Goal: Information Seeking & Learning: Compare options

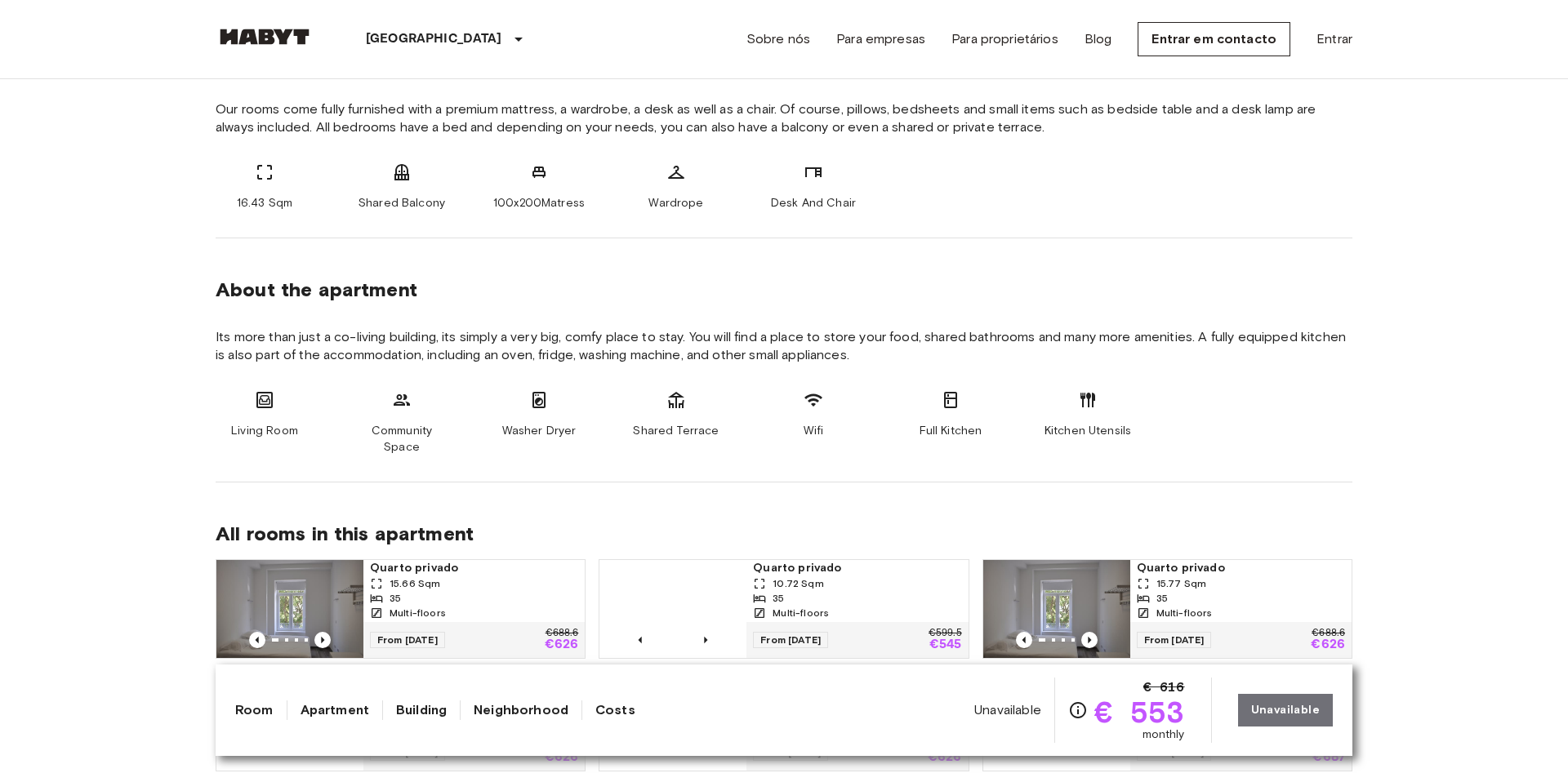
scroll to position [647, 0]
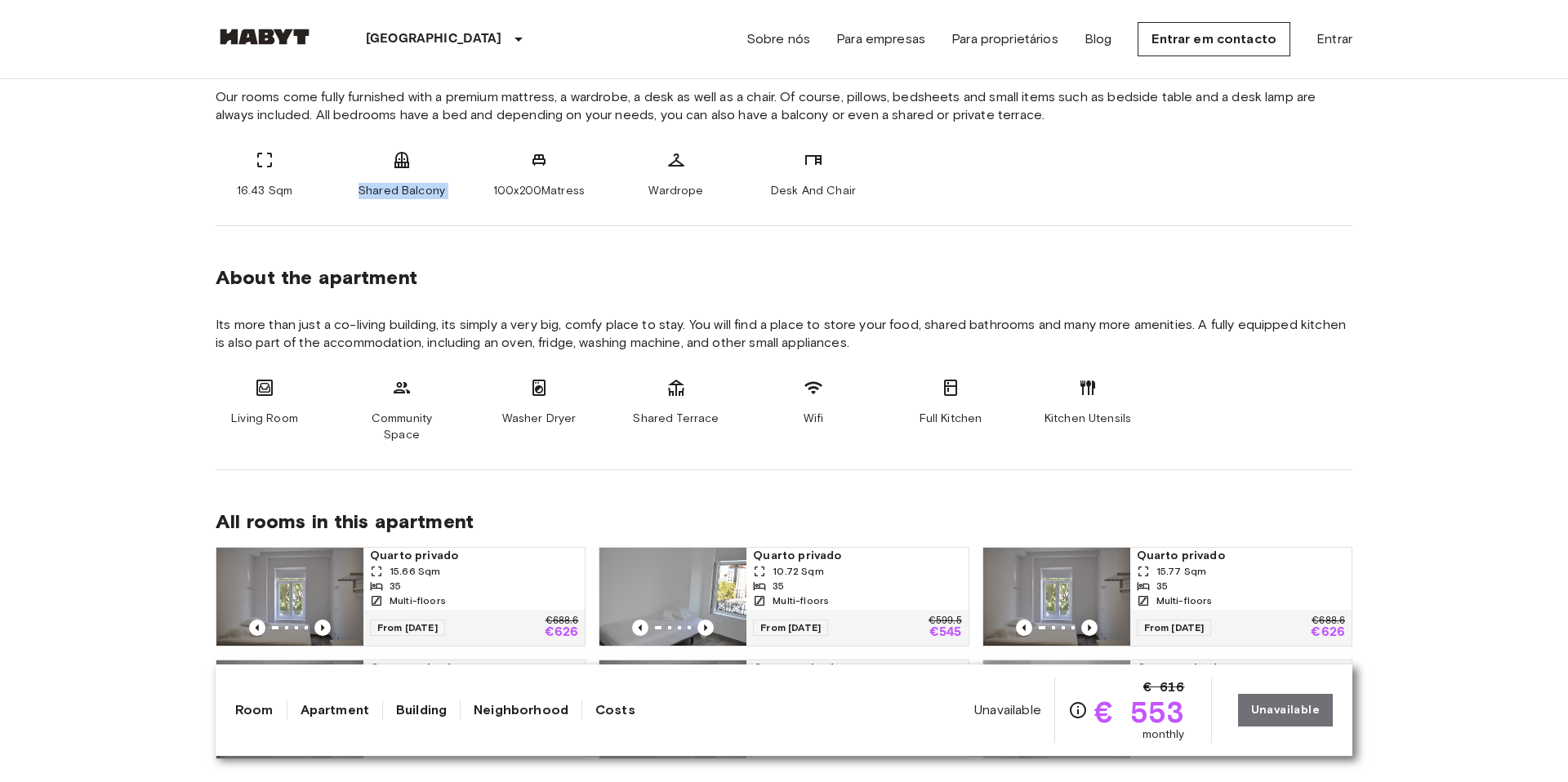
drag, startPoint x: 498, startPoint y: 180, endPoint x: 387, endPoint y: 174, distance: 111.2
click at [380, 174] on div "16.43 Sqm Shared Balcony 100x200Matress Wardrope Desk And Chair" at bounding box center [783, 175] width 1136 height 49
click at [672, 197] on span "Wardrope" at bounding box center [675, 191] width 54 height 16
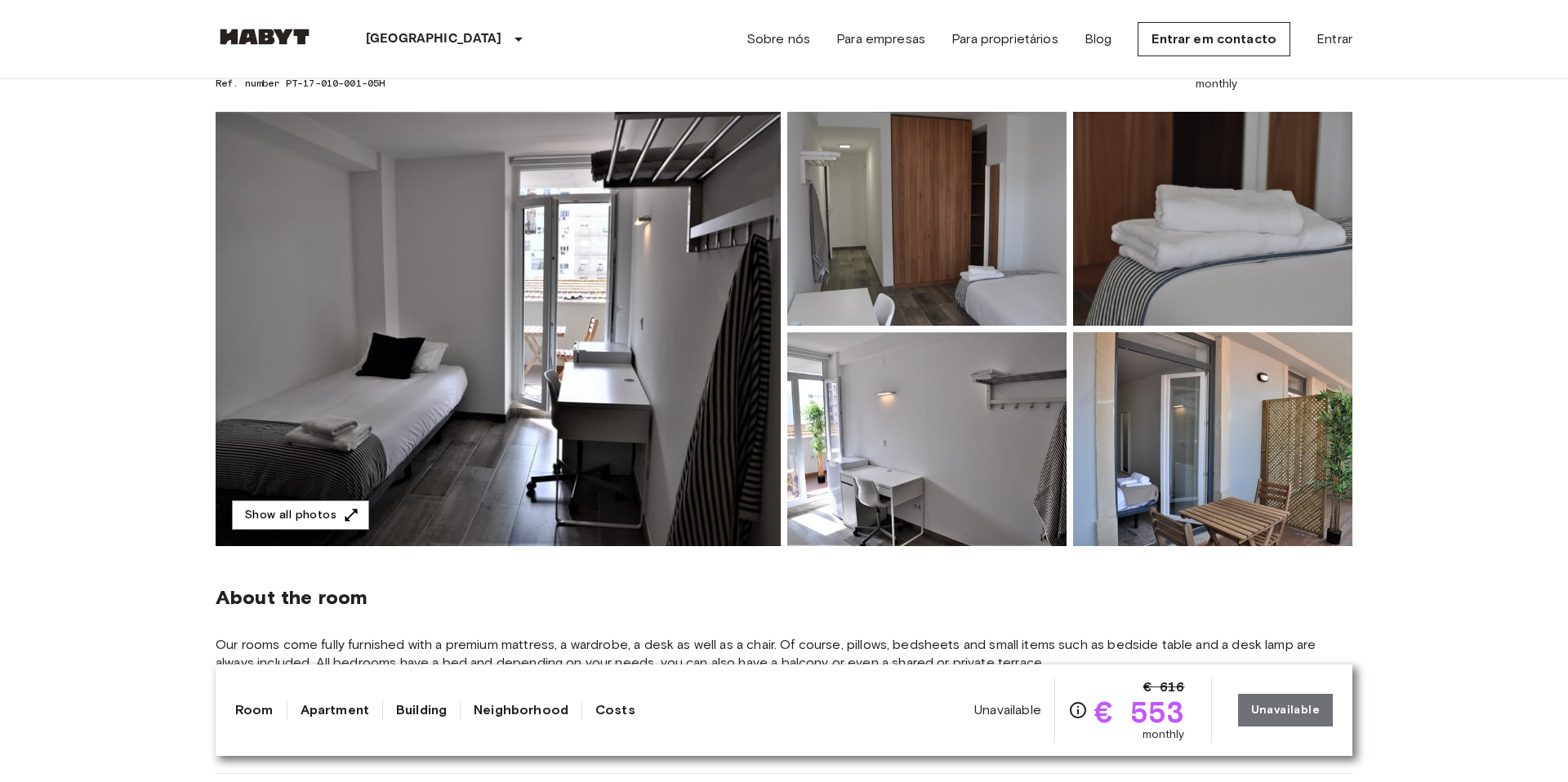
scroll to position [0, 0]
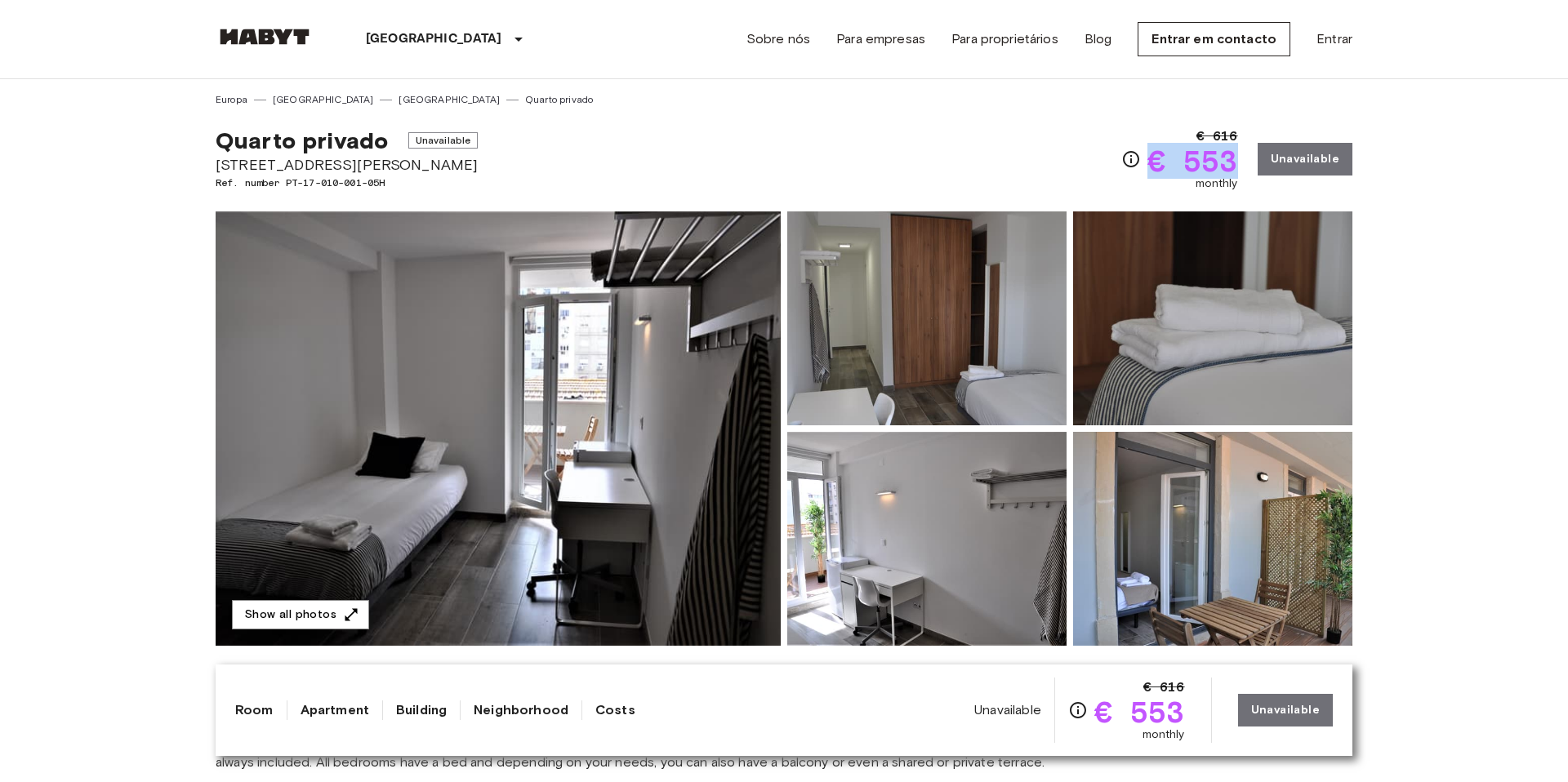
drag, startPoint x: 1244, startPoint y: 169, endPoint x: 1152, endPoint y: 163, distance: 92.2
click at [1153, 163] on div "€ 616 € 553 monthly Unavailable" at bounding box center [1236, 159] width 231 height 65
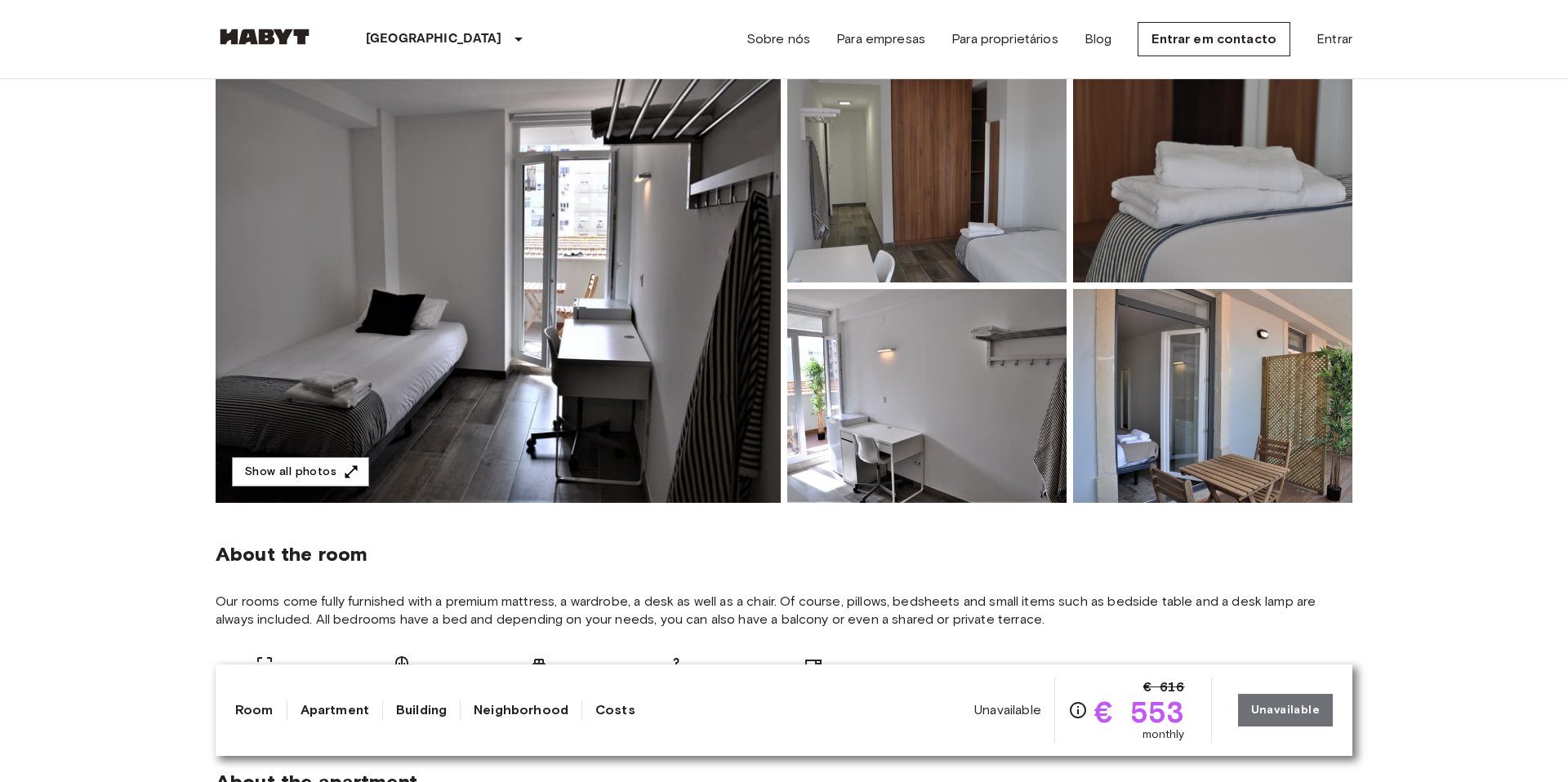
scroll to position [203, 0]
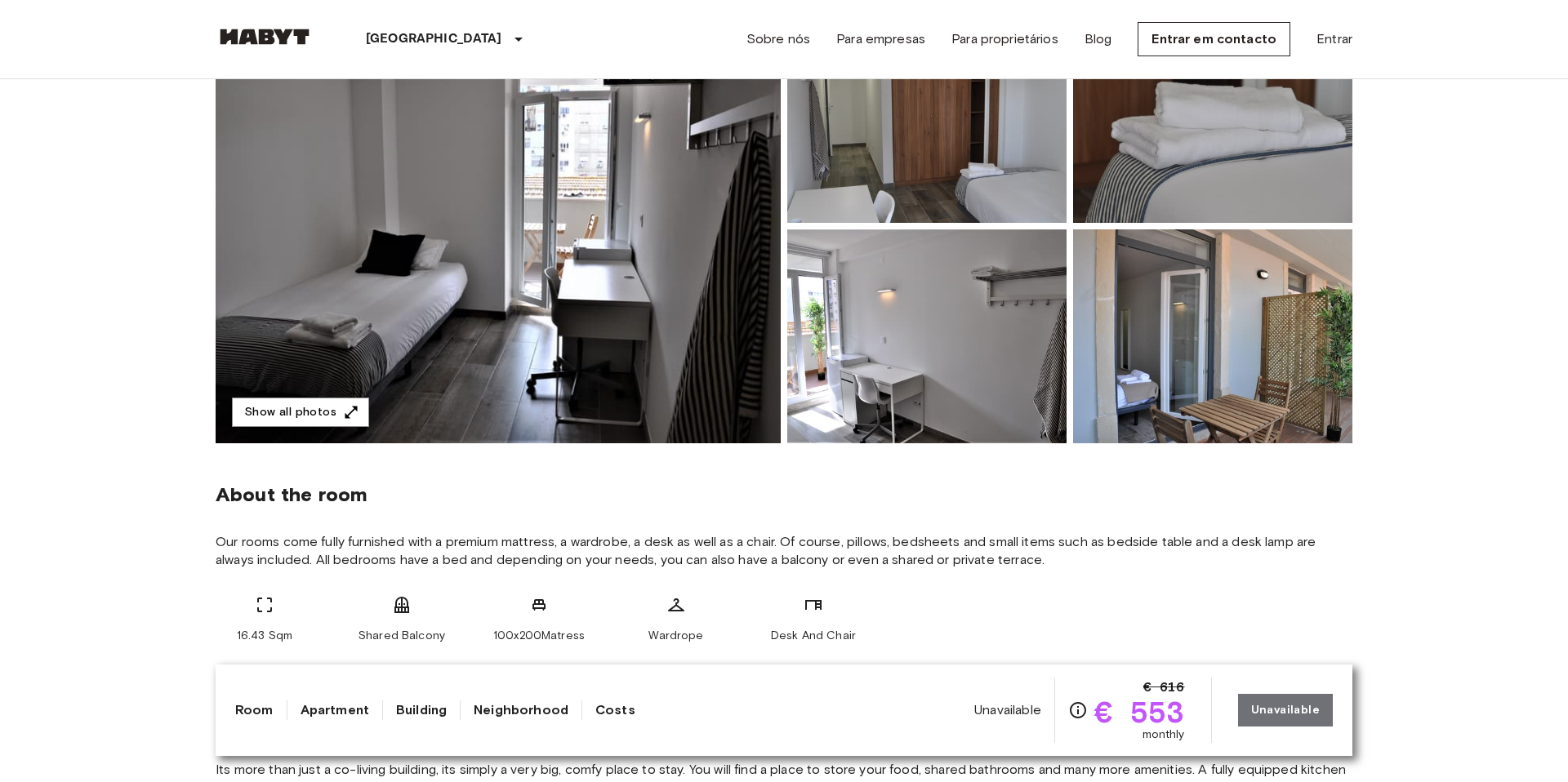
click at [836, 346] on img at bounding box center [926, 336] width 279 height 214
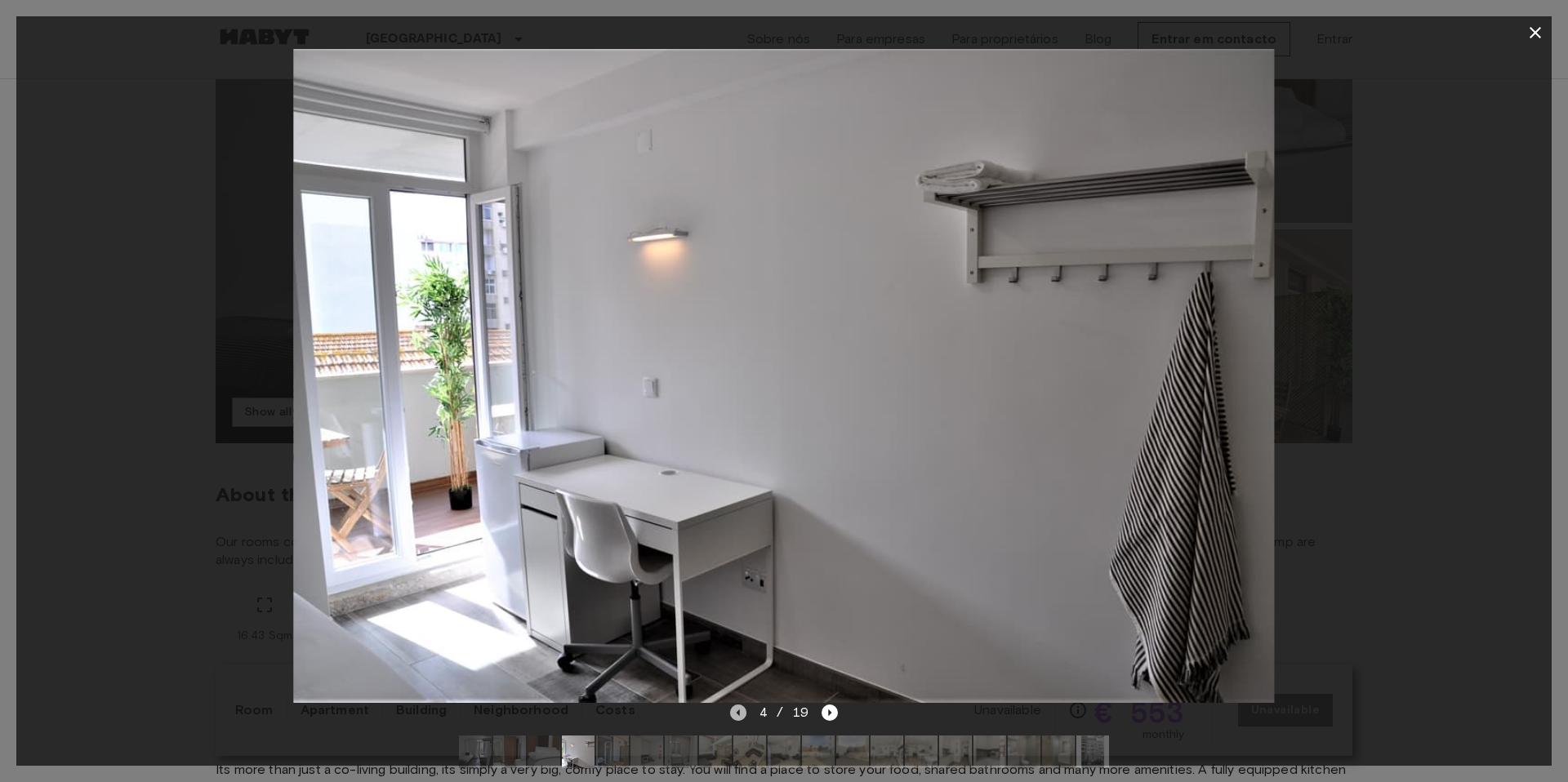
click at [740, 707] on icon "Previous image" at bounding box center [738, 712] width 16 height 16
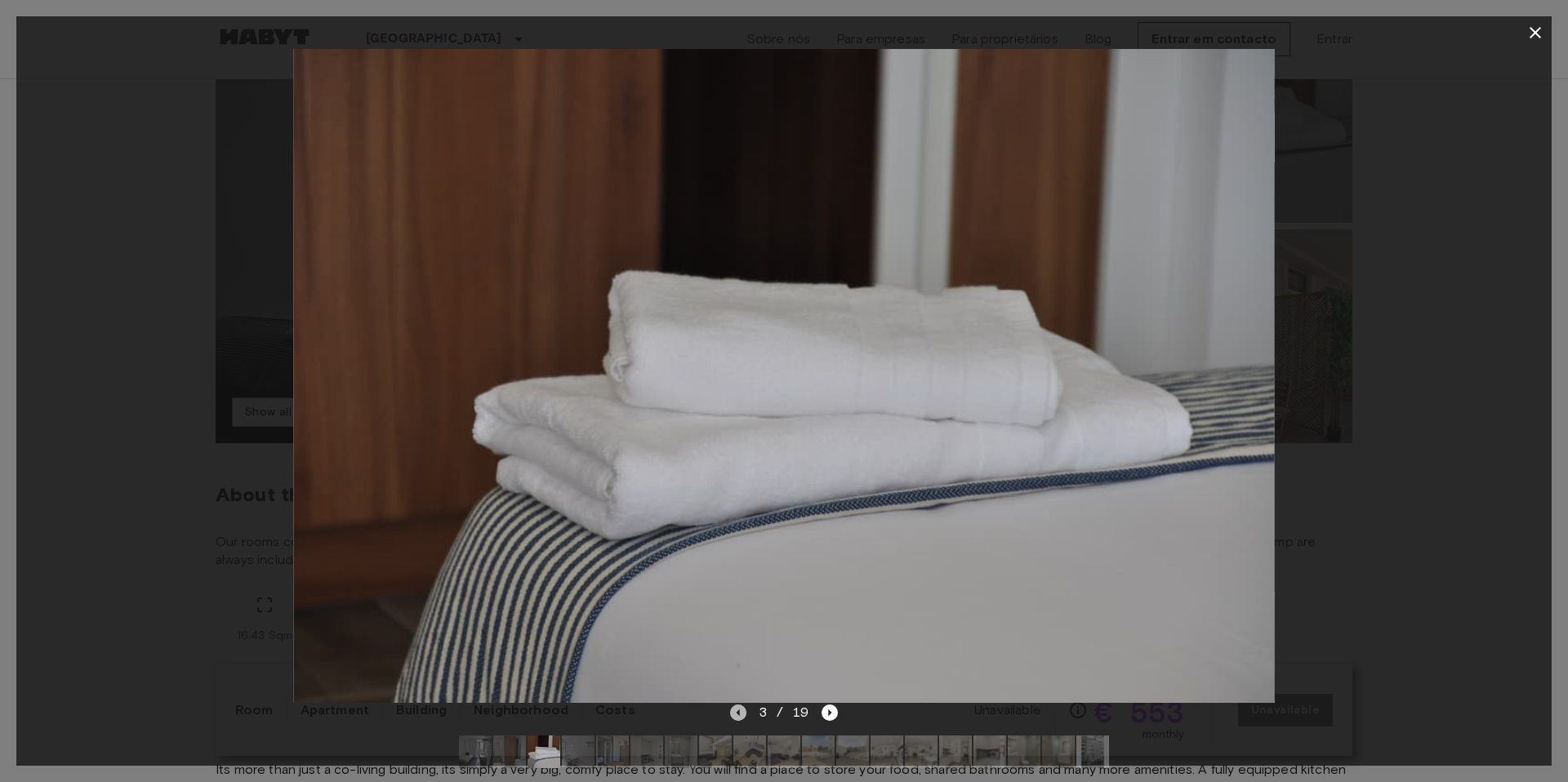
click at [742, 711] on icon "Previous image" at bounding box center [738, 712] width 16 height 16
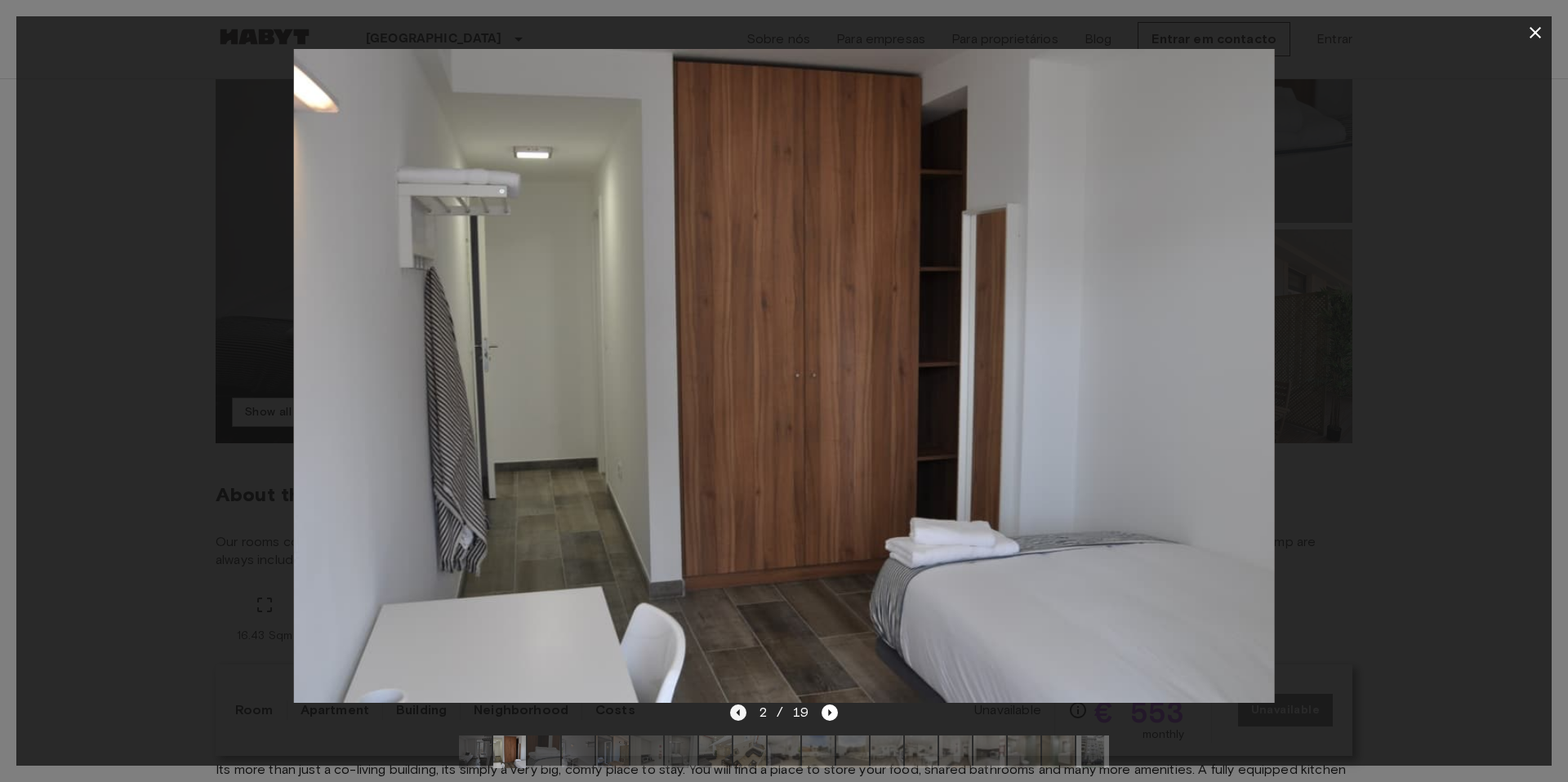
click at [742, 711] on icon "Previous image" at bounding box center [738, 712] width 16 height 16
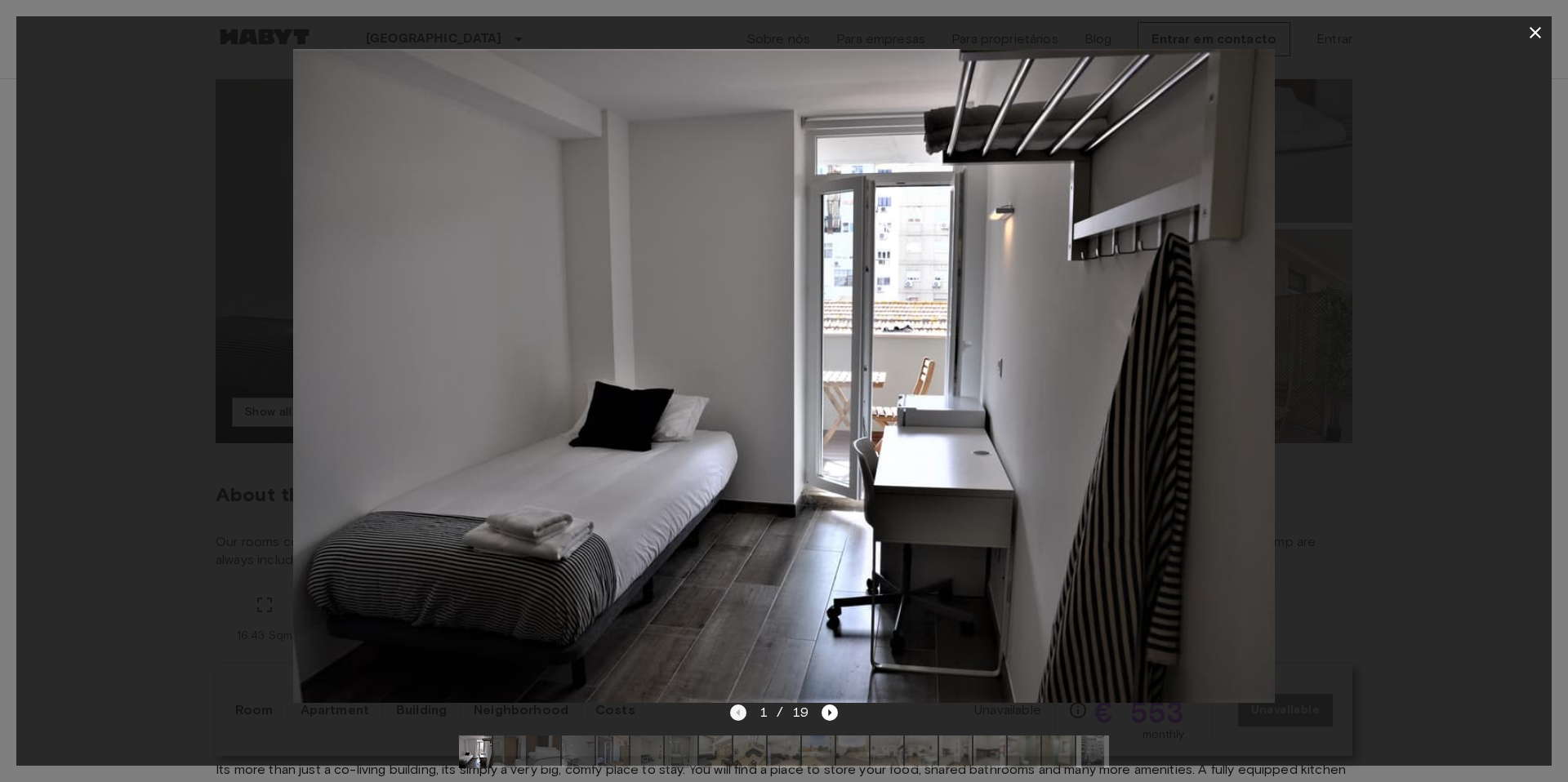
click at [742, 711] on div "1 / 19" at bounding box center [784, 712] width 109 height 20
click at [829, 713] on icon "Next image" at bounding box center [829, 712] width 16 height 16
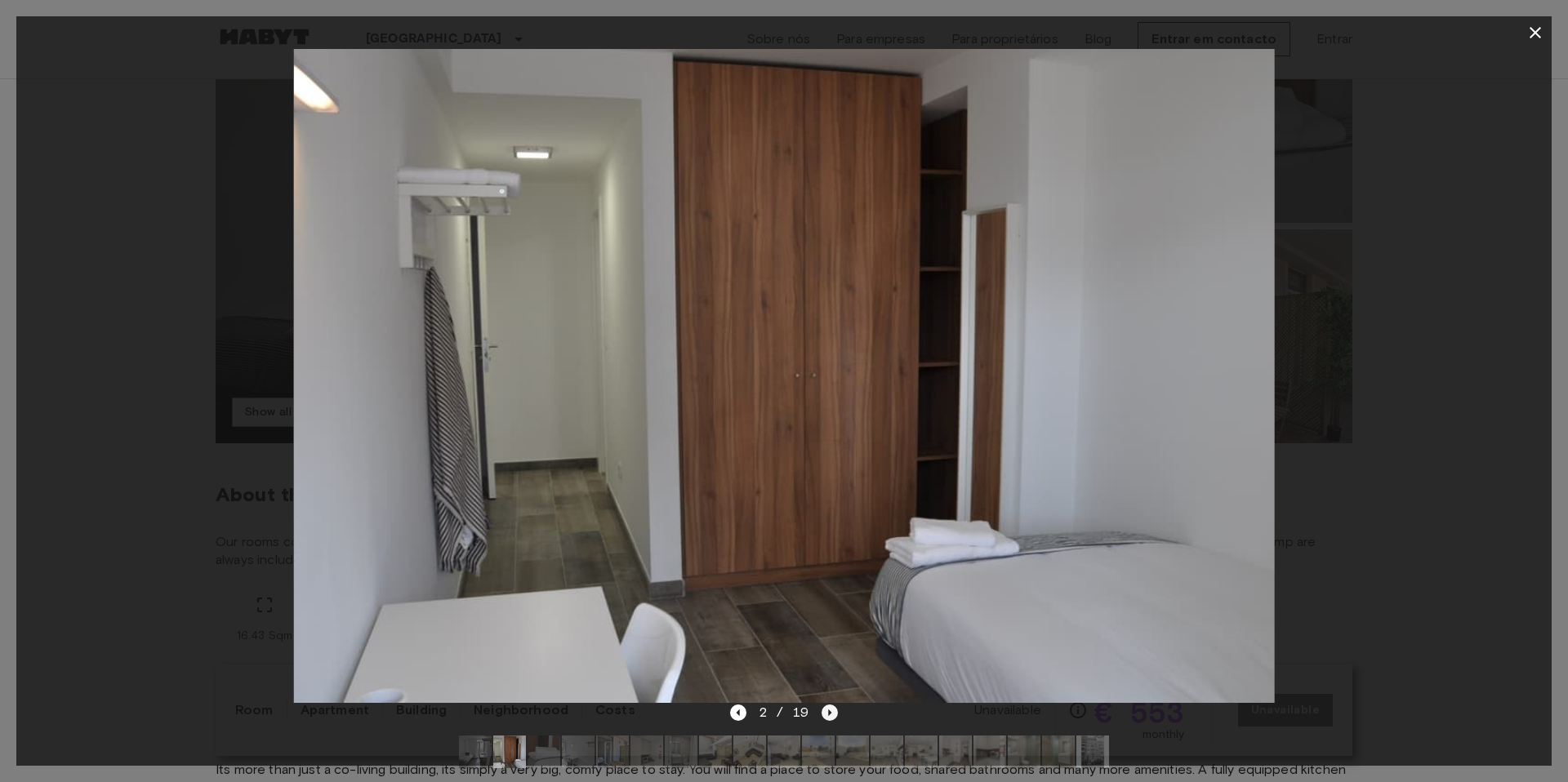
click at [829, 713] on icon "Next image" at bounding box center [829, 712] width 16 height 16
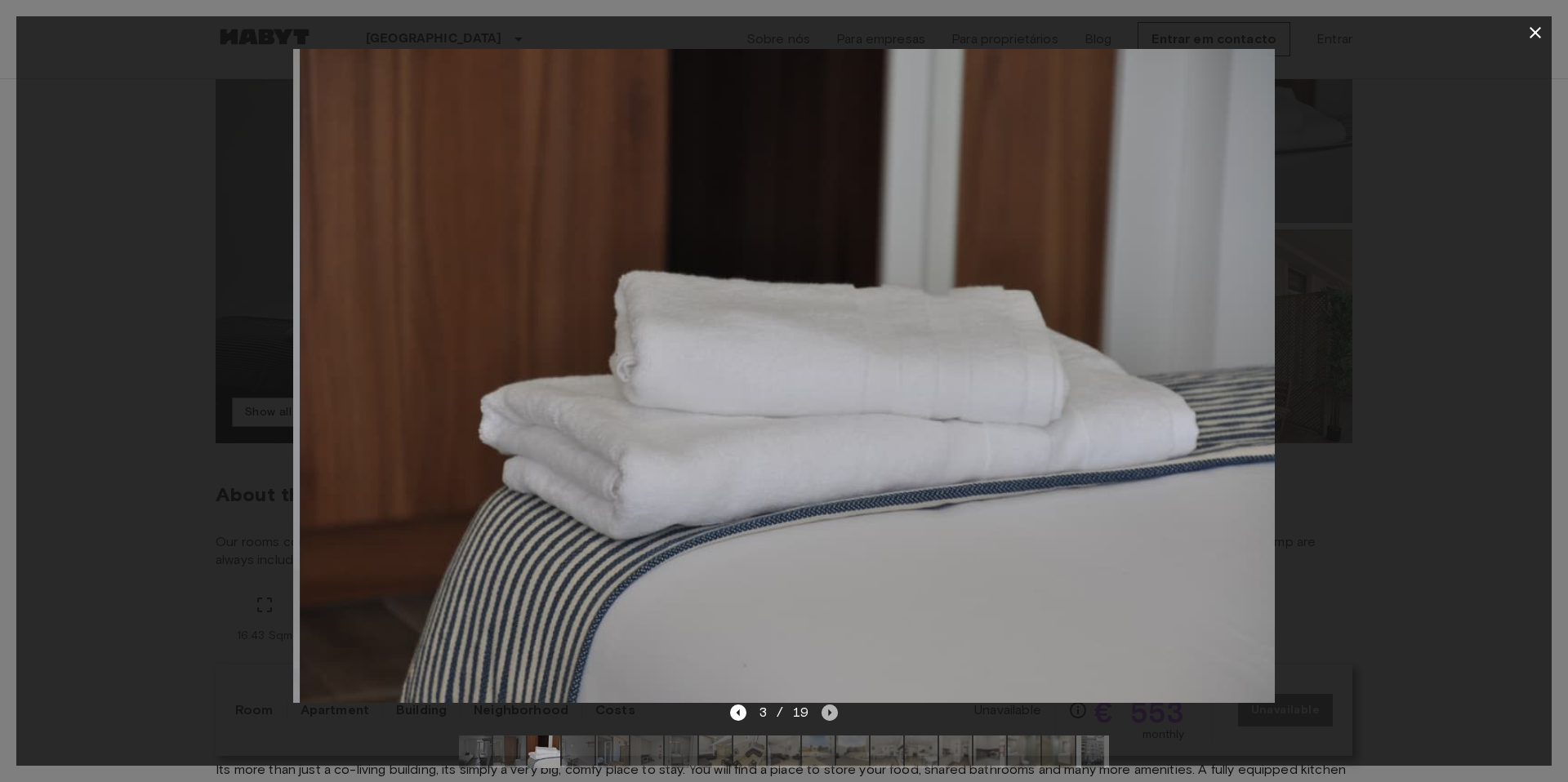
click at [829, 713] on icon "Next image" at bounding box center [829, 712] width 16 height 16
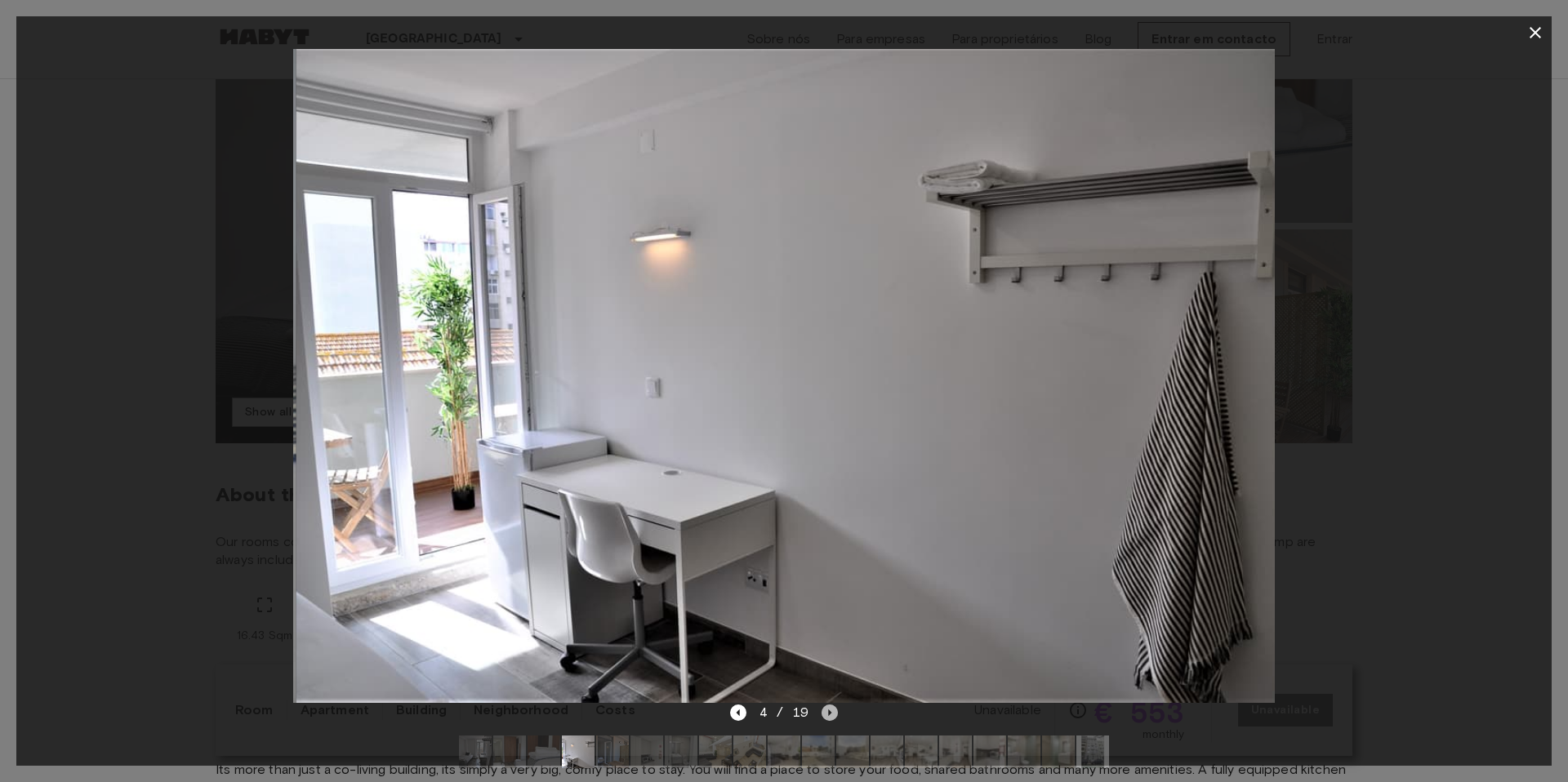
click at [829, 713] on icon "Next image" at bounding box center [829, 712] width 16 height 16
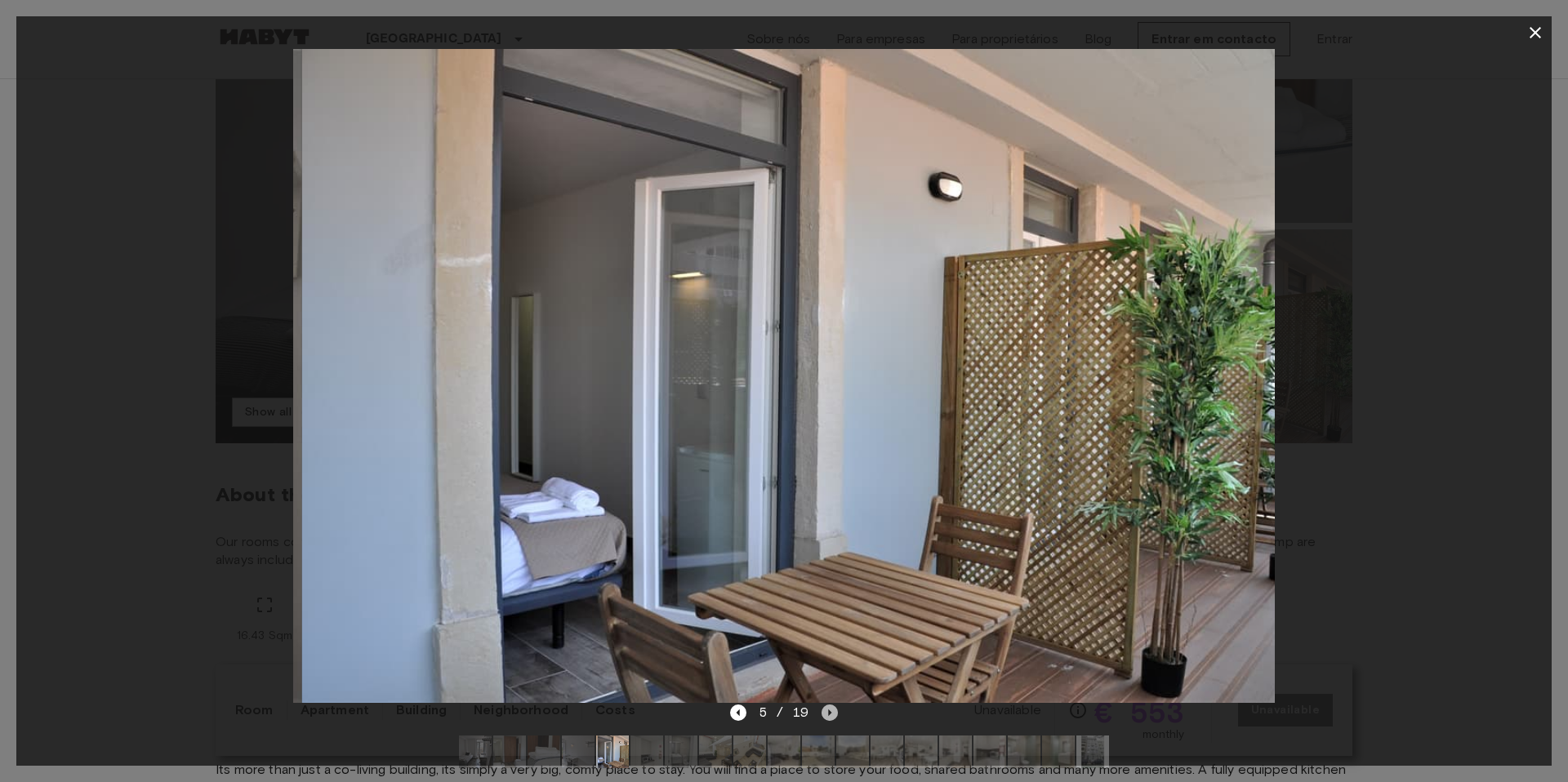
click at [829, 713] on icon "Next image" at bounding box center [829, 712] width 16 height 16
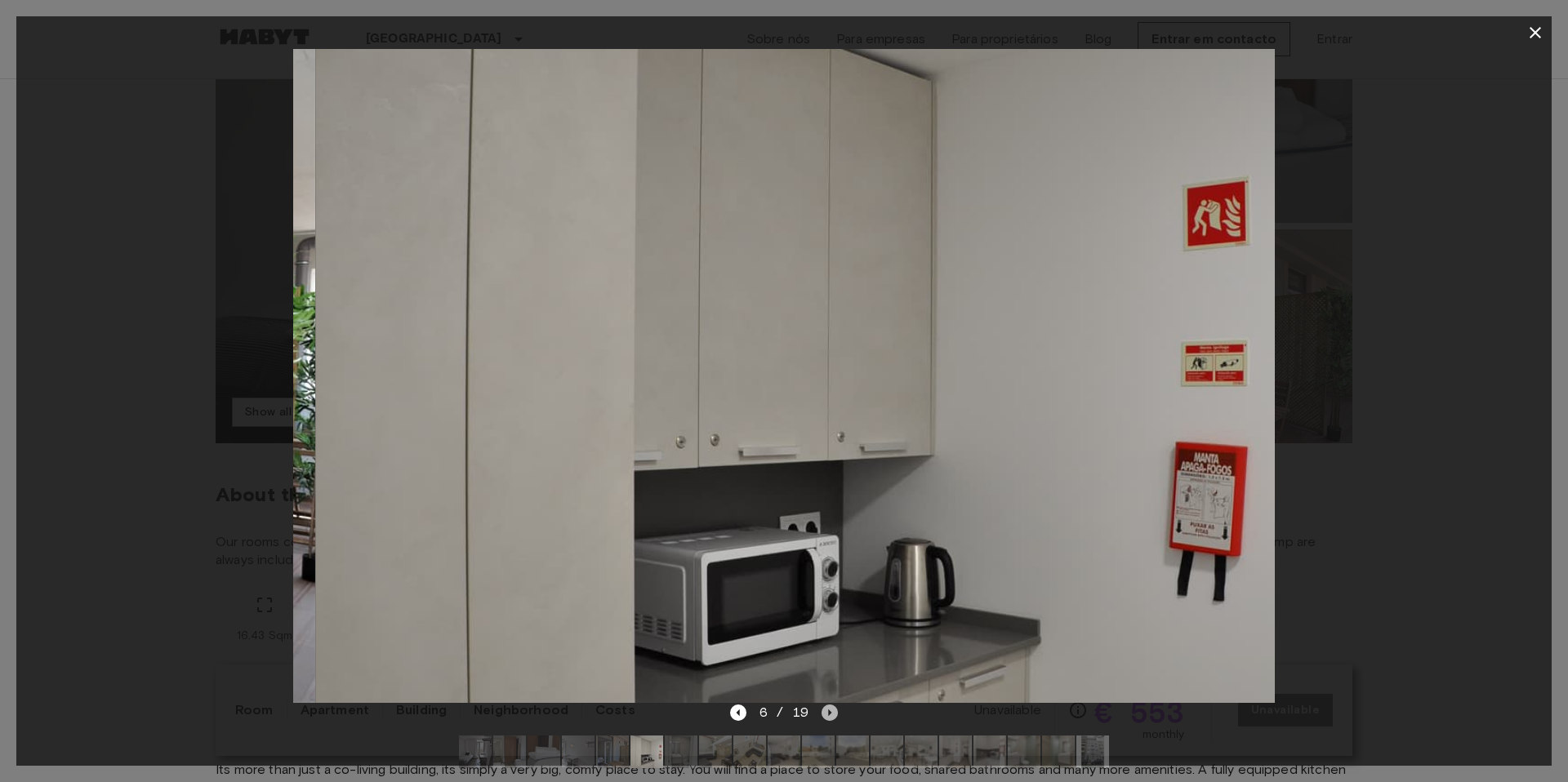
click at [829, 713] on icon "Next image" at bounding box center [829, 712] width 16 height 16
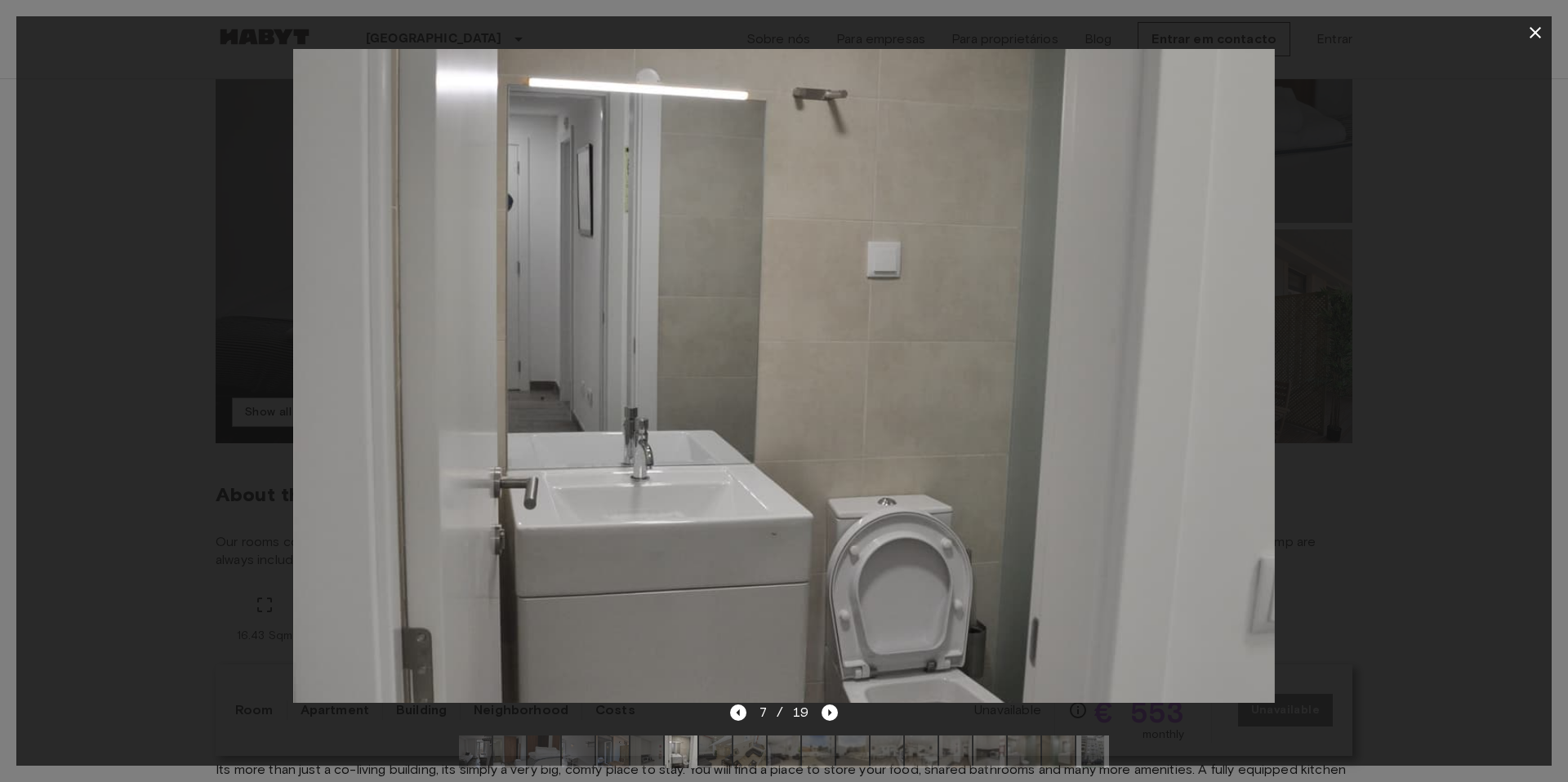
click at [1489, 520] on div at bounding box center [783, 376] width 1535 height 653
click at [1534, 30] on icon "button" at bounding box center [1535, 33] width 12 height 12
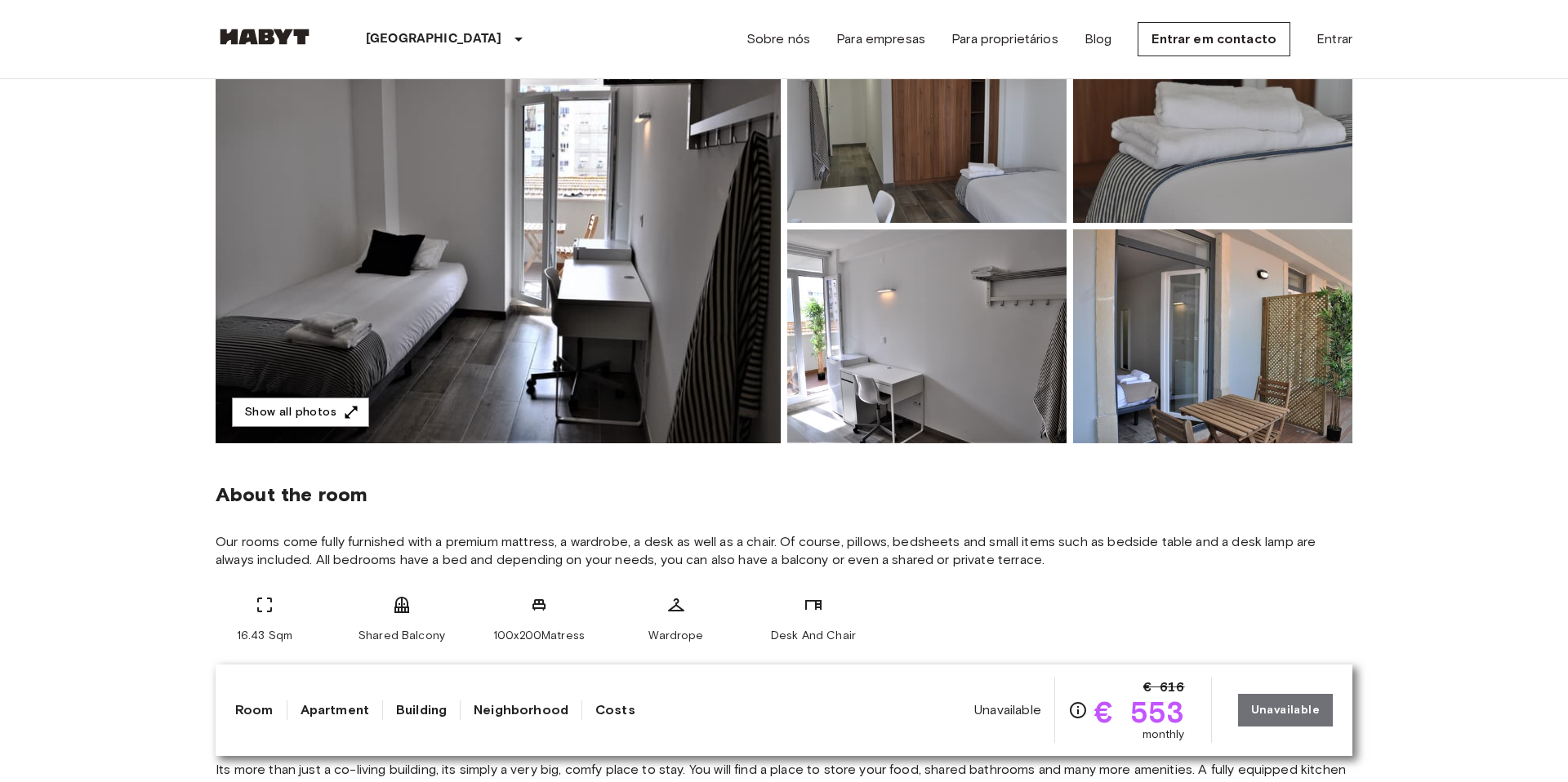
click at [548, 359] on img at bounding box center [498, 226] width 565 height 434
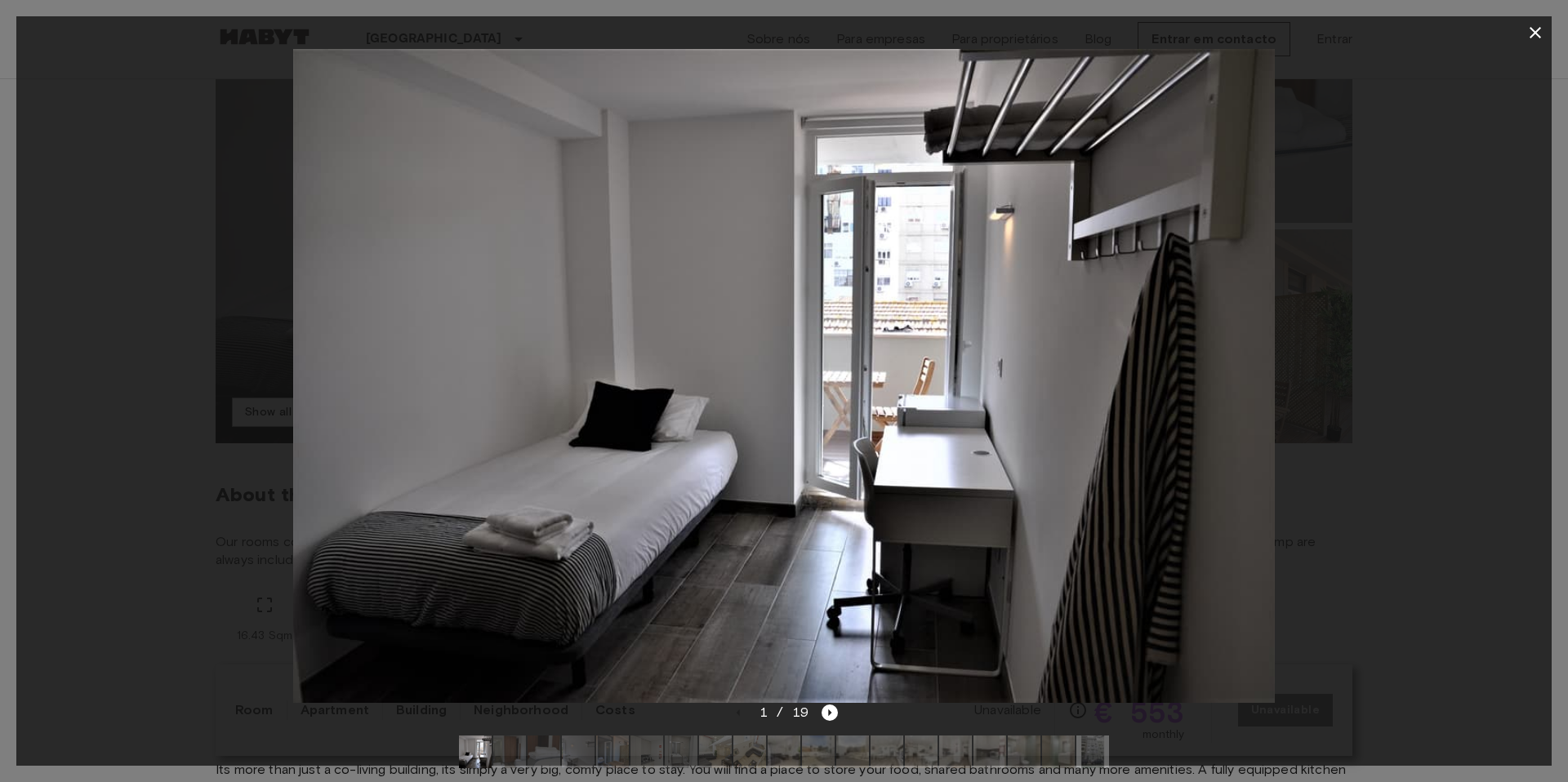
drag, startPoint x: 1527, startPoint y: 37, endPoint x: 1530, endPoint y: 67, distance: 30.1
click at [1527, 37] on icon "button" at bounding box center [1535, 33] width 20 height 20
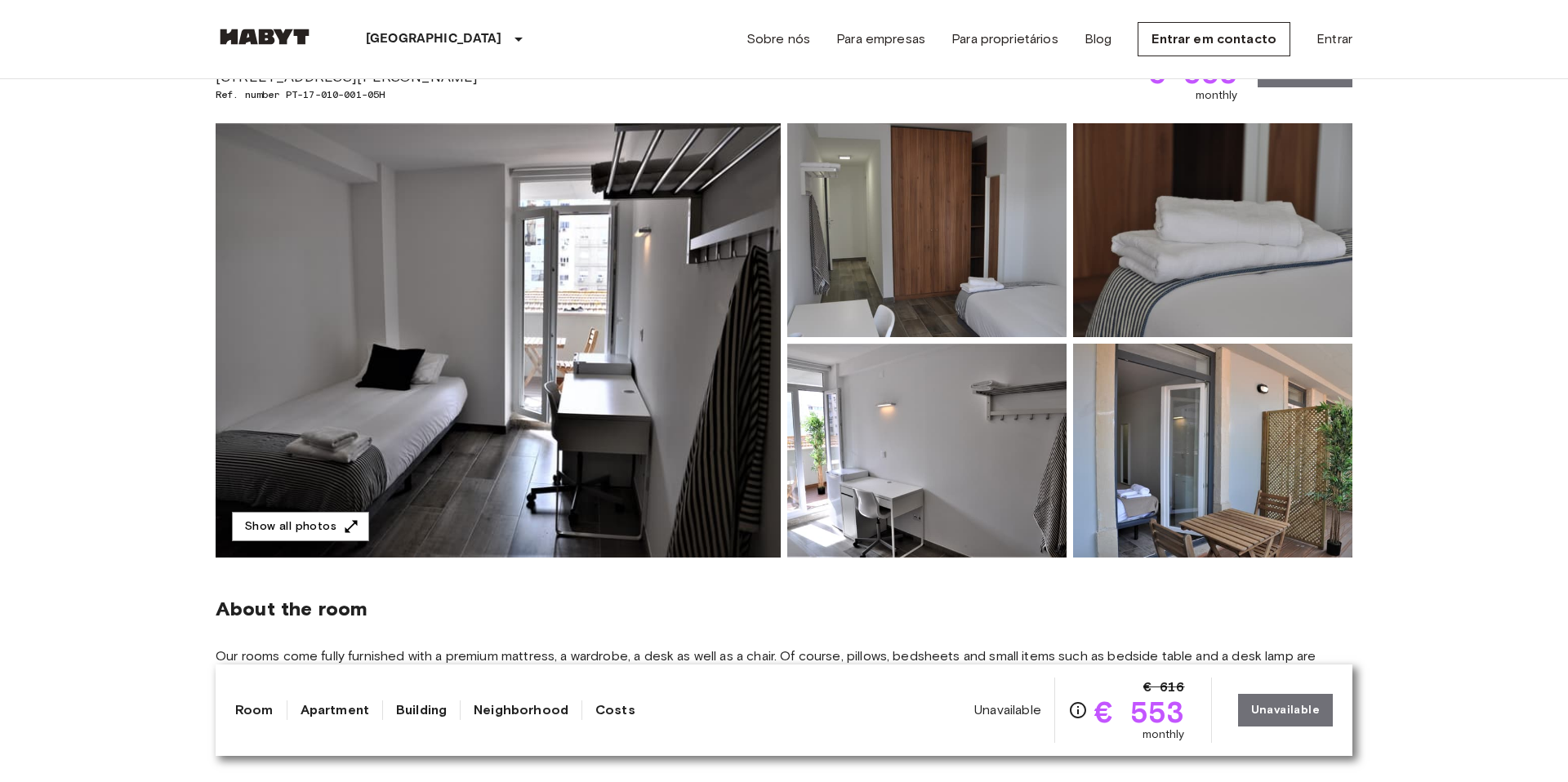
scroll to position [0, 0]
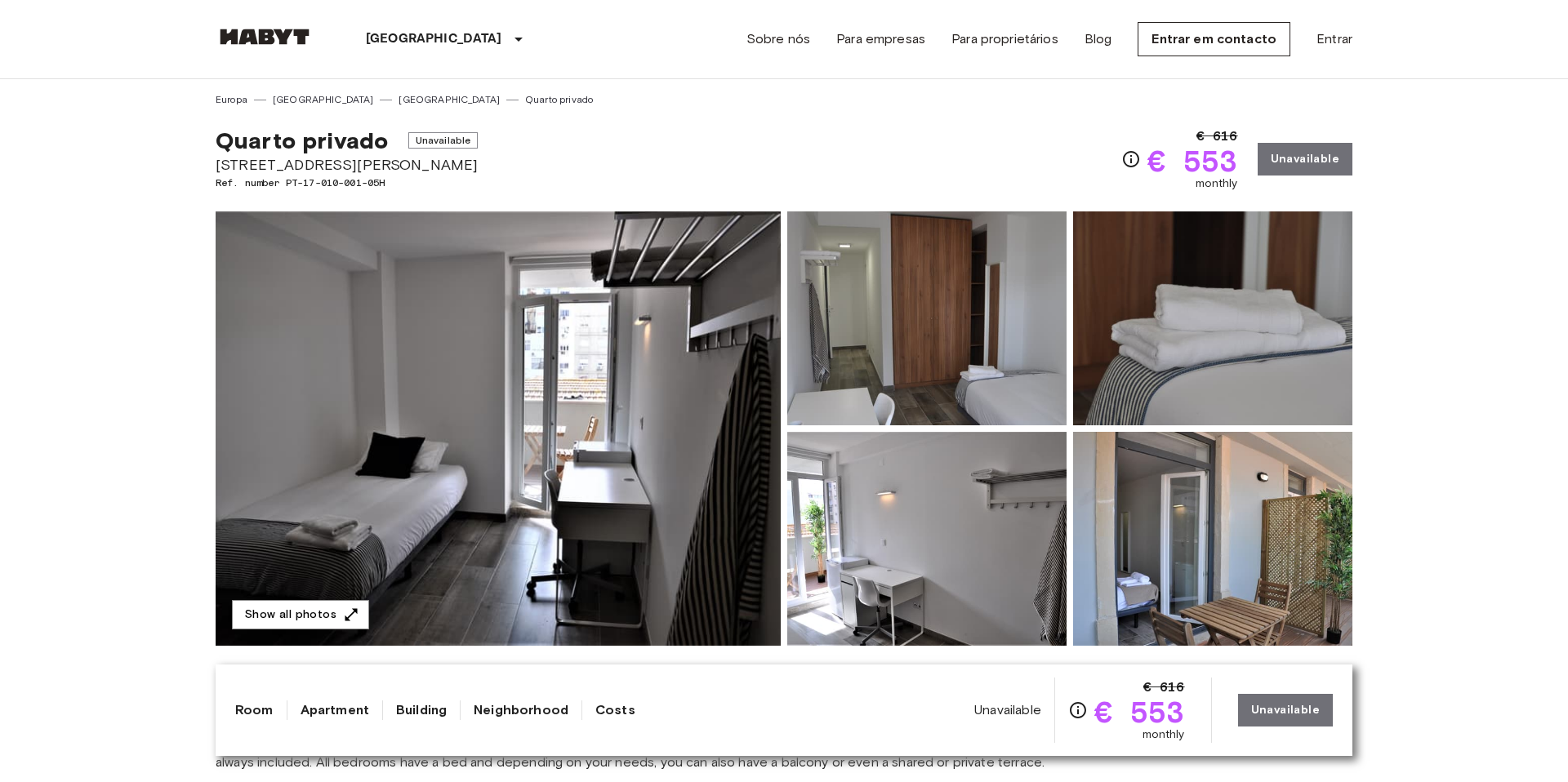
click at [349, 150] on span "Quarto privado" at bounding box center [301, 140] width 172 height 28
click at [354, 181] on span "Ref. number PT-17-010-001-05H" at bounding box center [346, 183] width 262 height 14
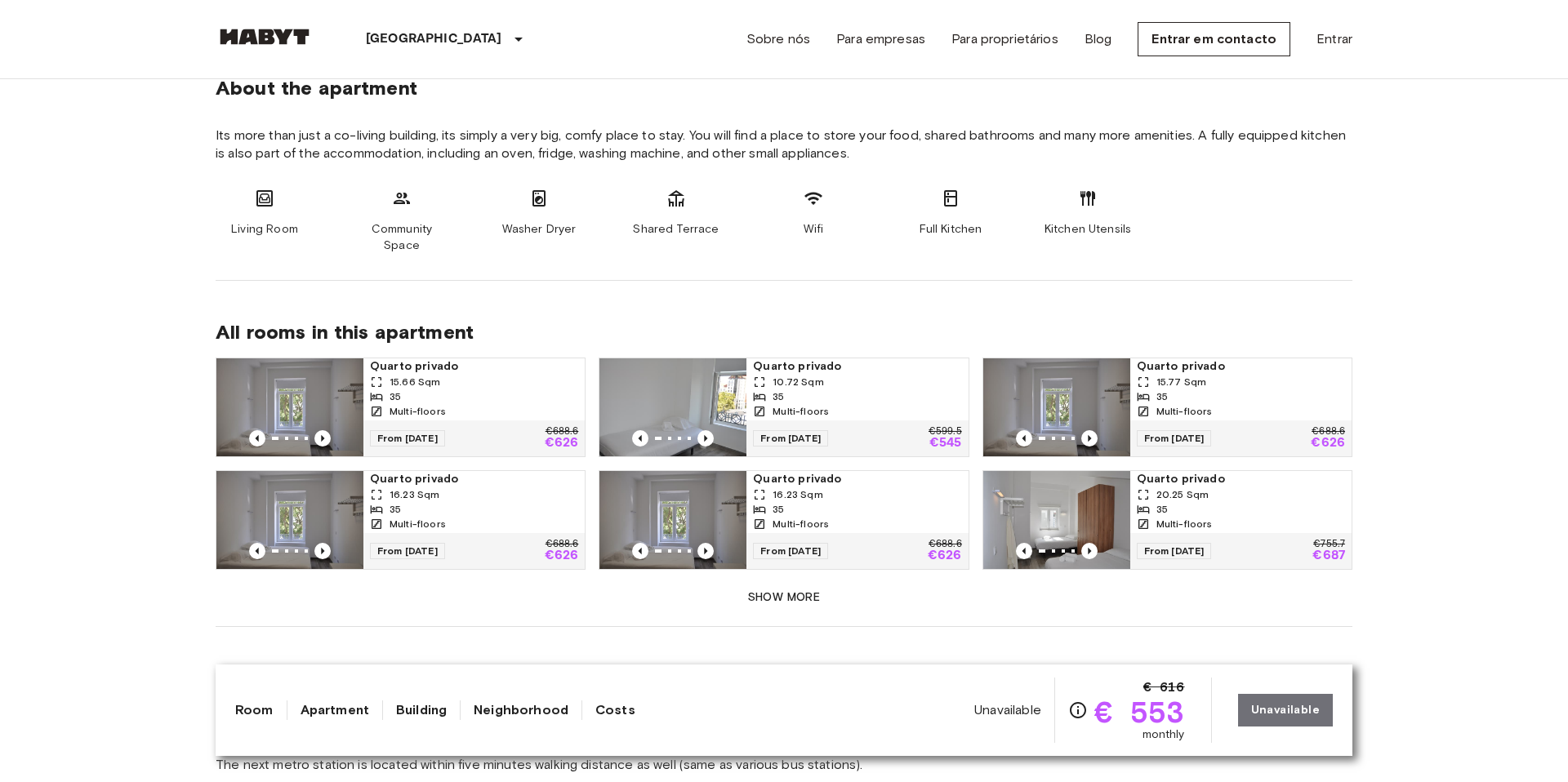
scroll to position [837, 0]
click at [459, 319] on span "All rooms in this apartment" at bounding box center [783, 331] width 1136 height 24
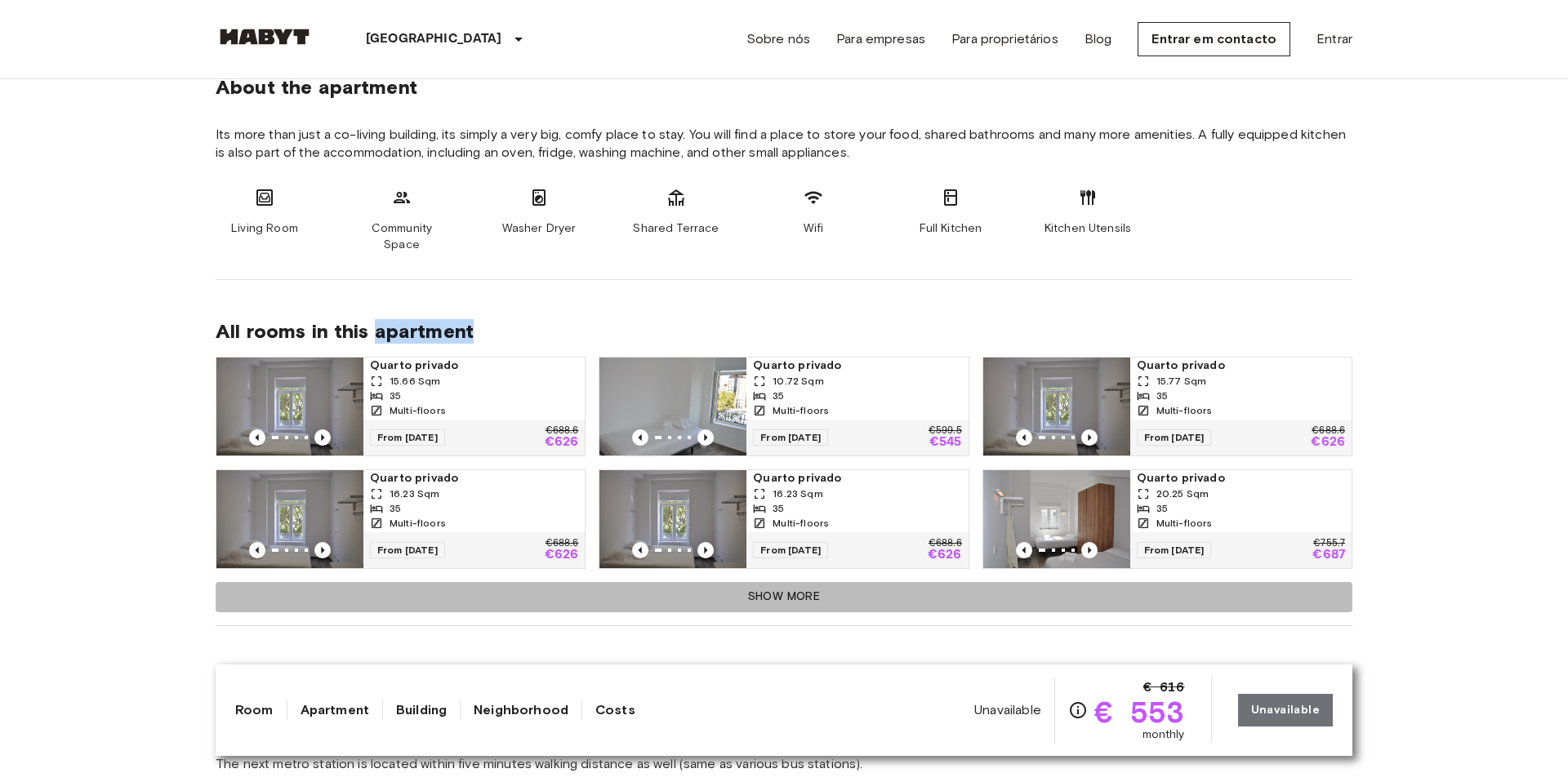
click at [793, 584] on button "Show more" at bounding box center [783, 596] width 1136 height 30
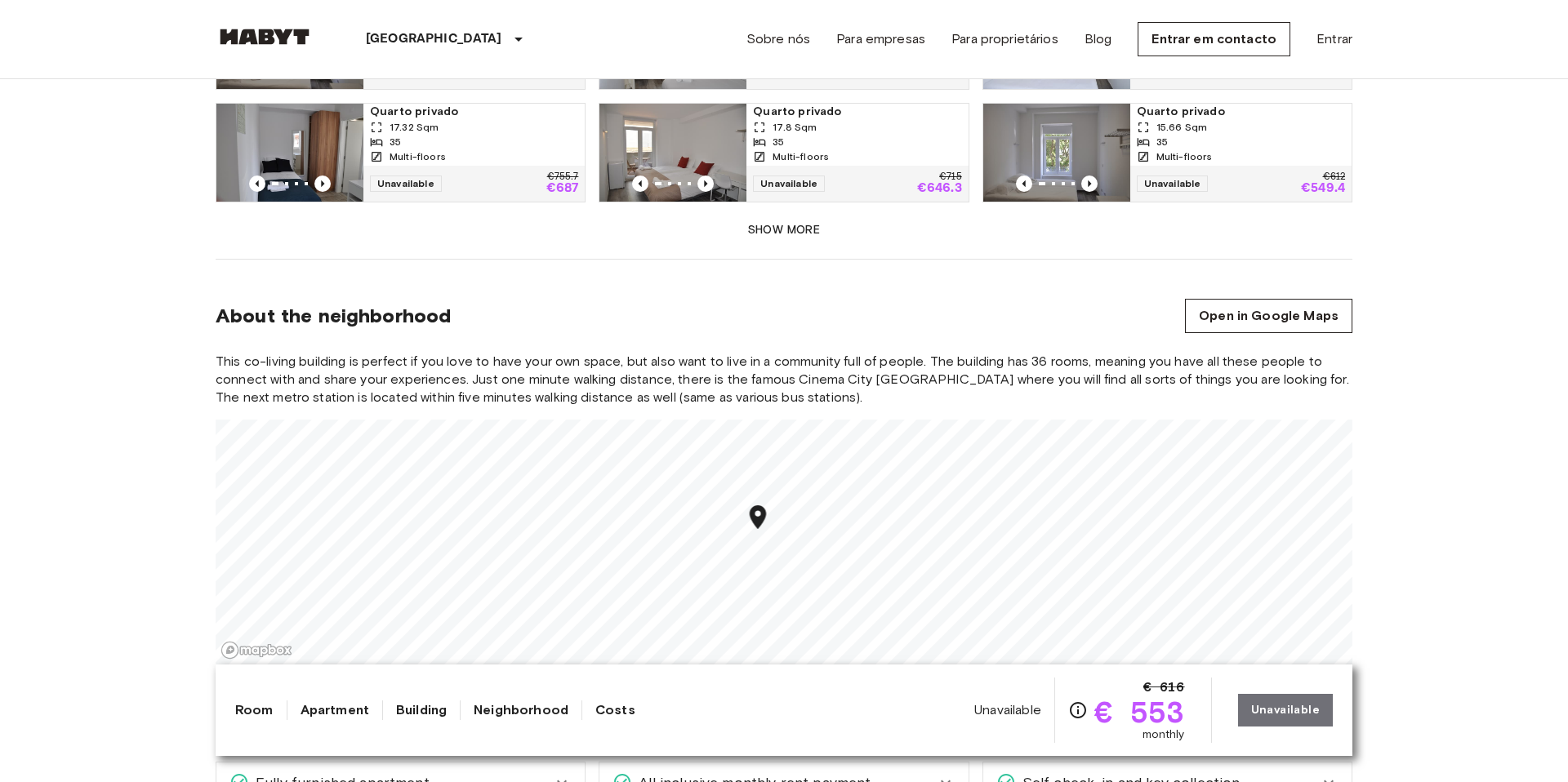
scroll to position [1430, 0]
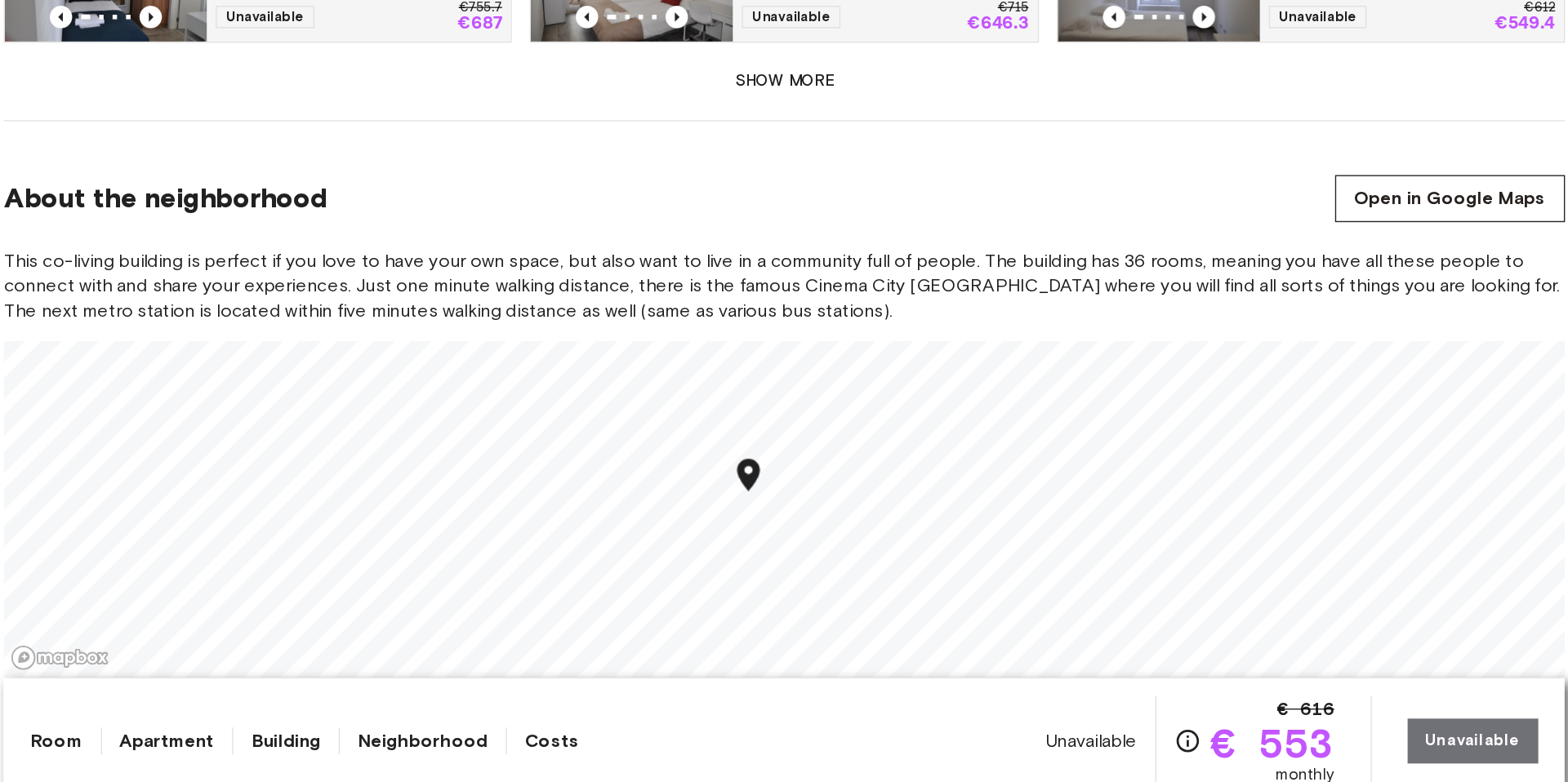
click at [777, 215] on button "Show more" at bounding box center [783, 229] width 1136 height 30
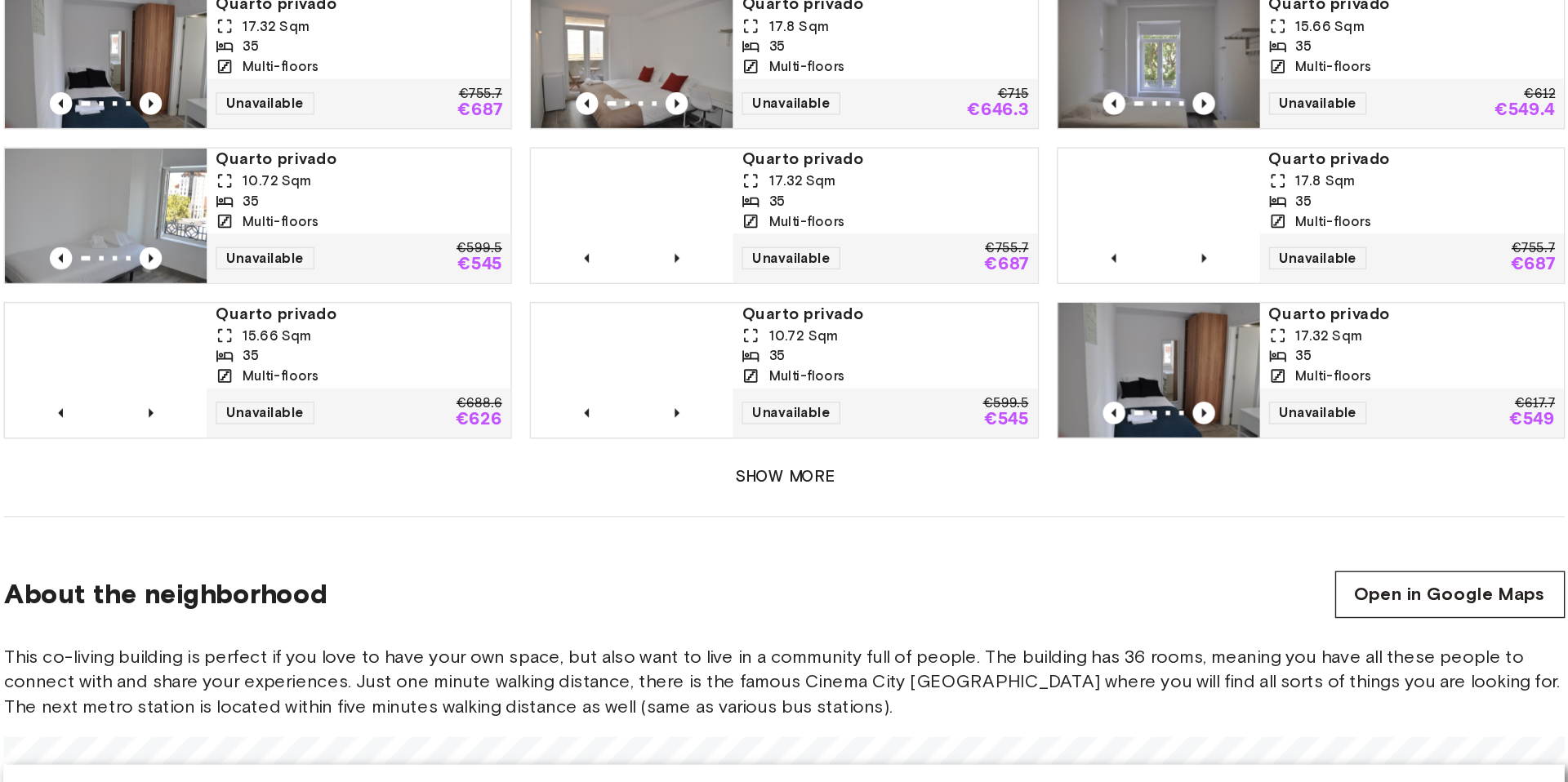
click at [793, 440] on button "Show more" at bounding box center [783, 454] width 1136 height 30
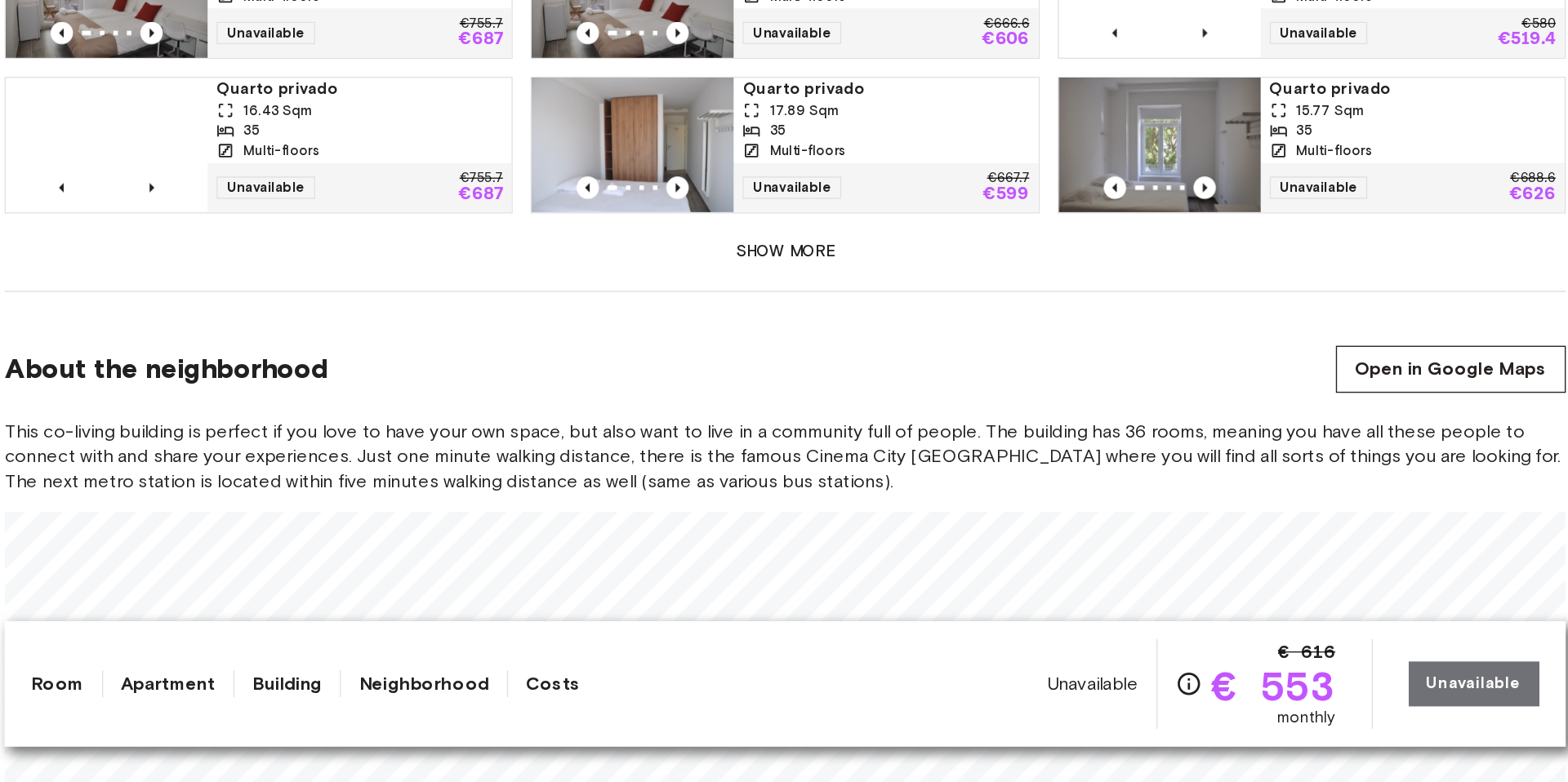
scroll to position [1743, 0]
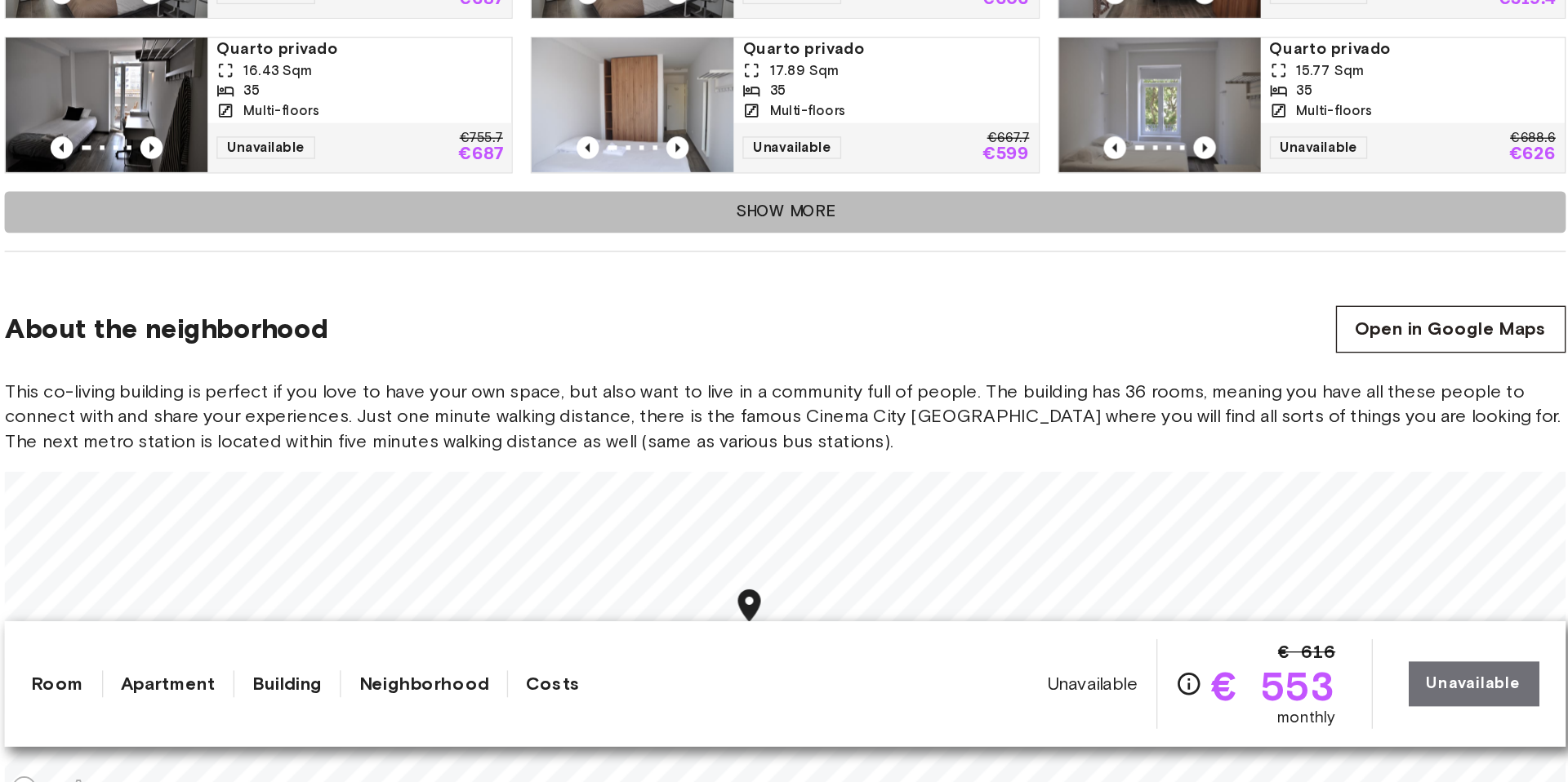
click at [793, 352] on button "Show more" at bounding box center [783, 367] width 1136 height 30
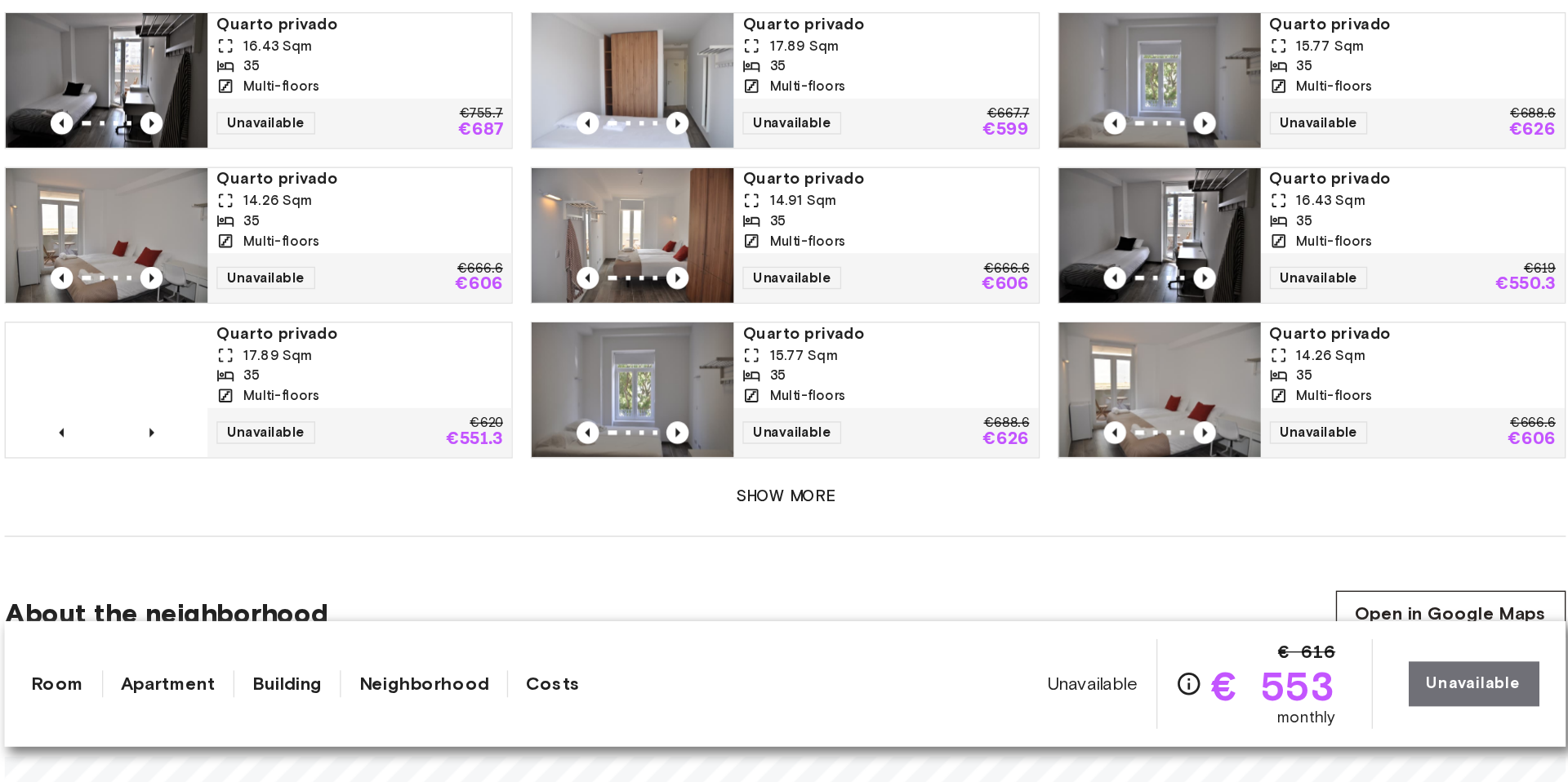
scroll to position [1762, 0]
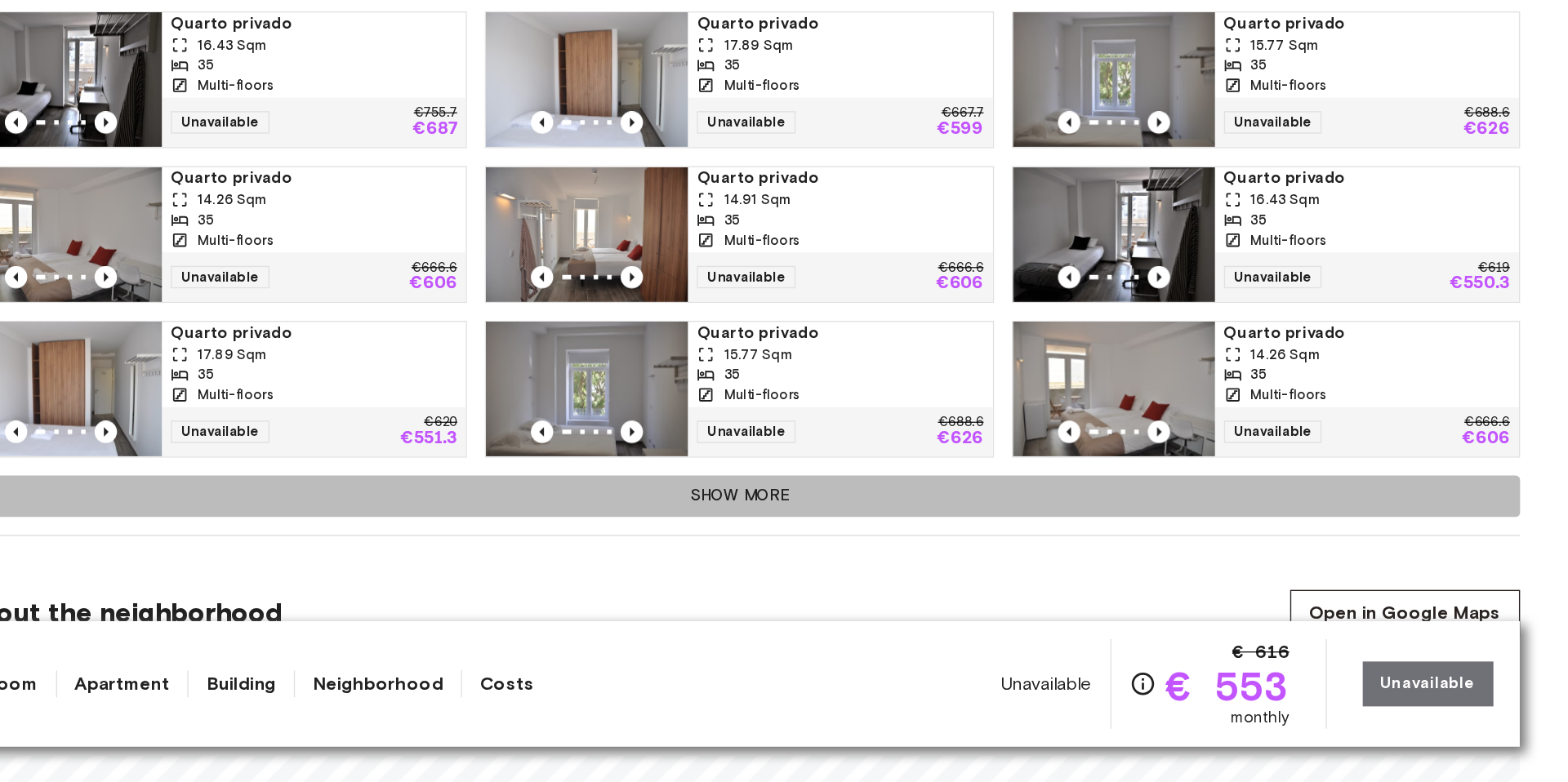
click at [792, 561] on button "Show more" at bounding box center [783, 573] width 1136 height 30
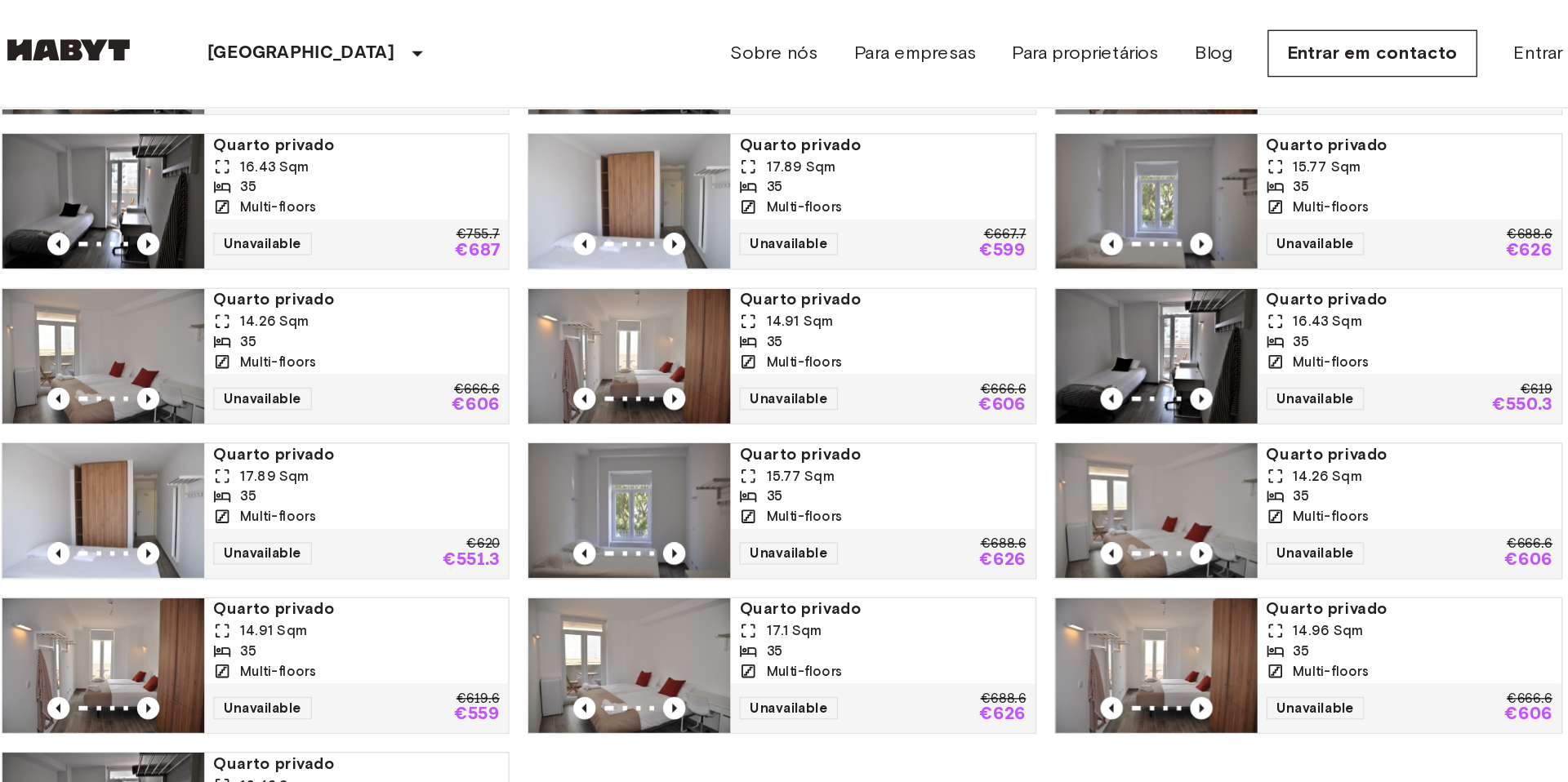
scroll to position [1884, 0]
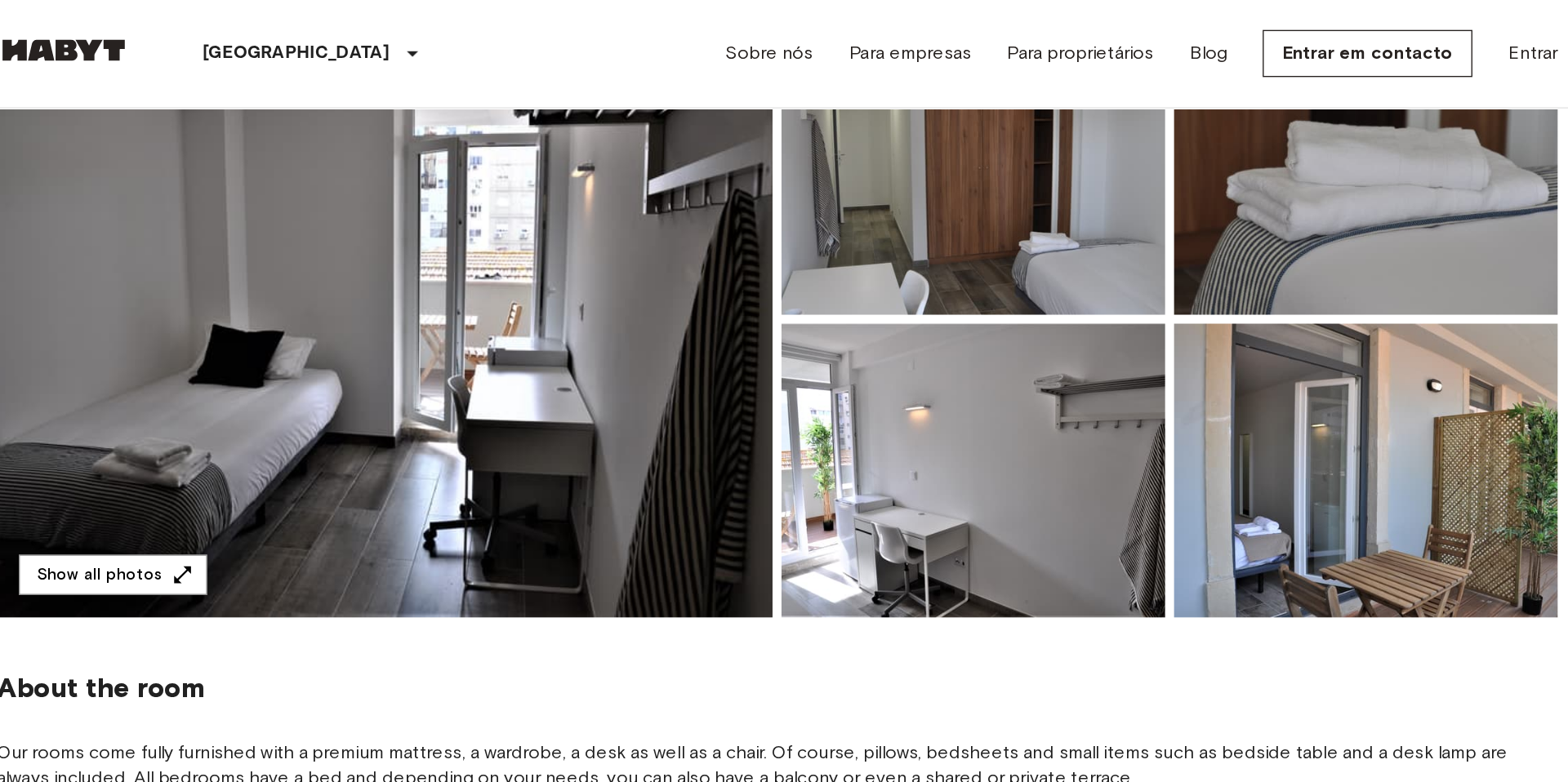
scroll to position [146, 0]
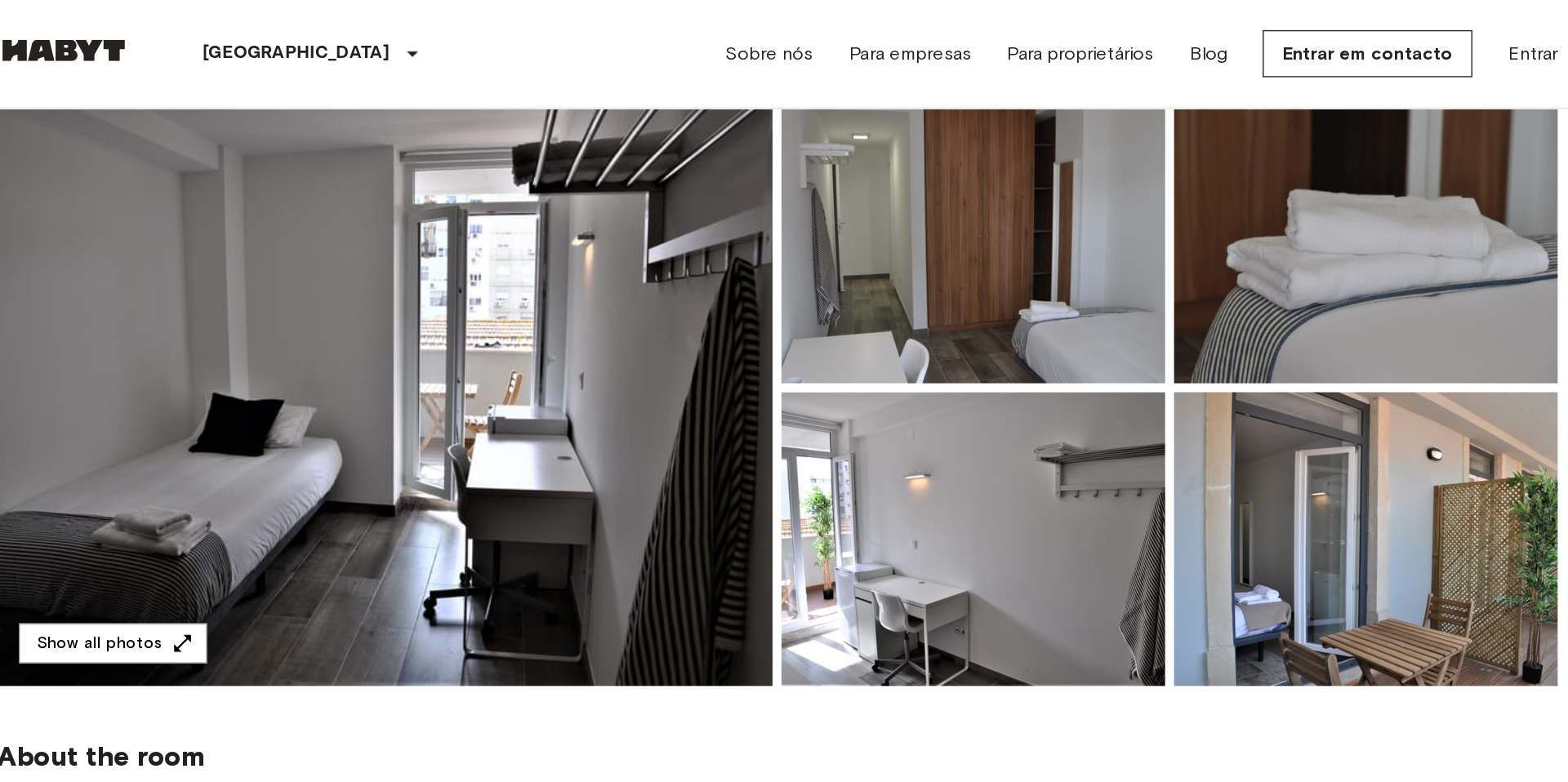
click at [633, 244] on img at bounding box center [498, 282] width 565 height 434
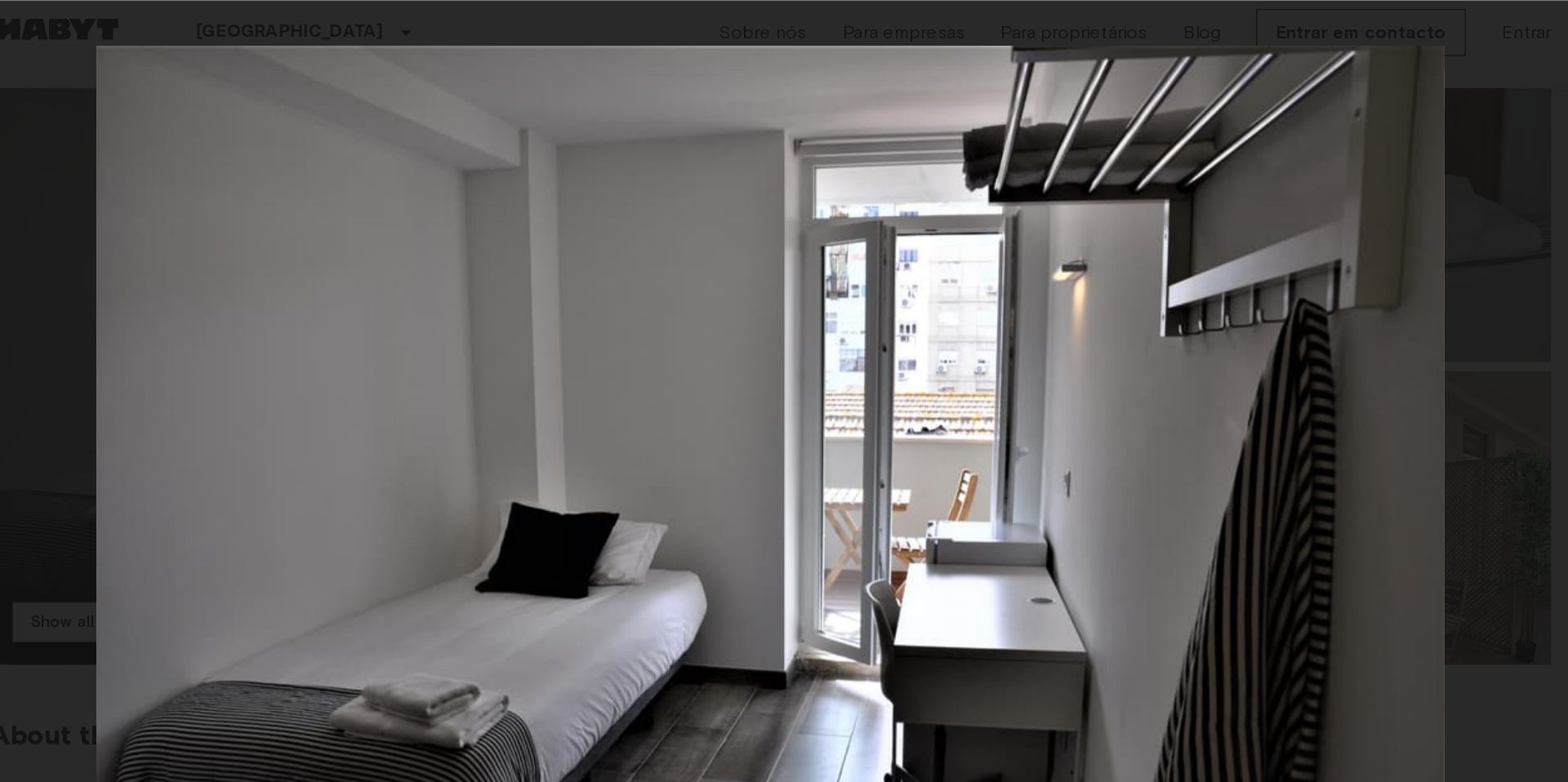
click at [862, 38] on div at bounding box center [783, 33] width 1535 height 33
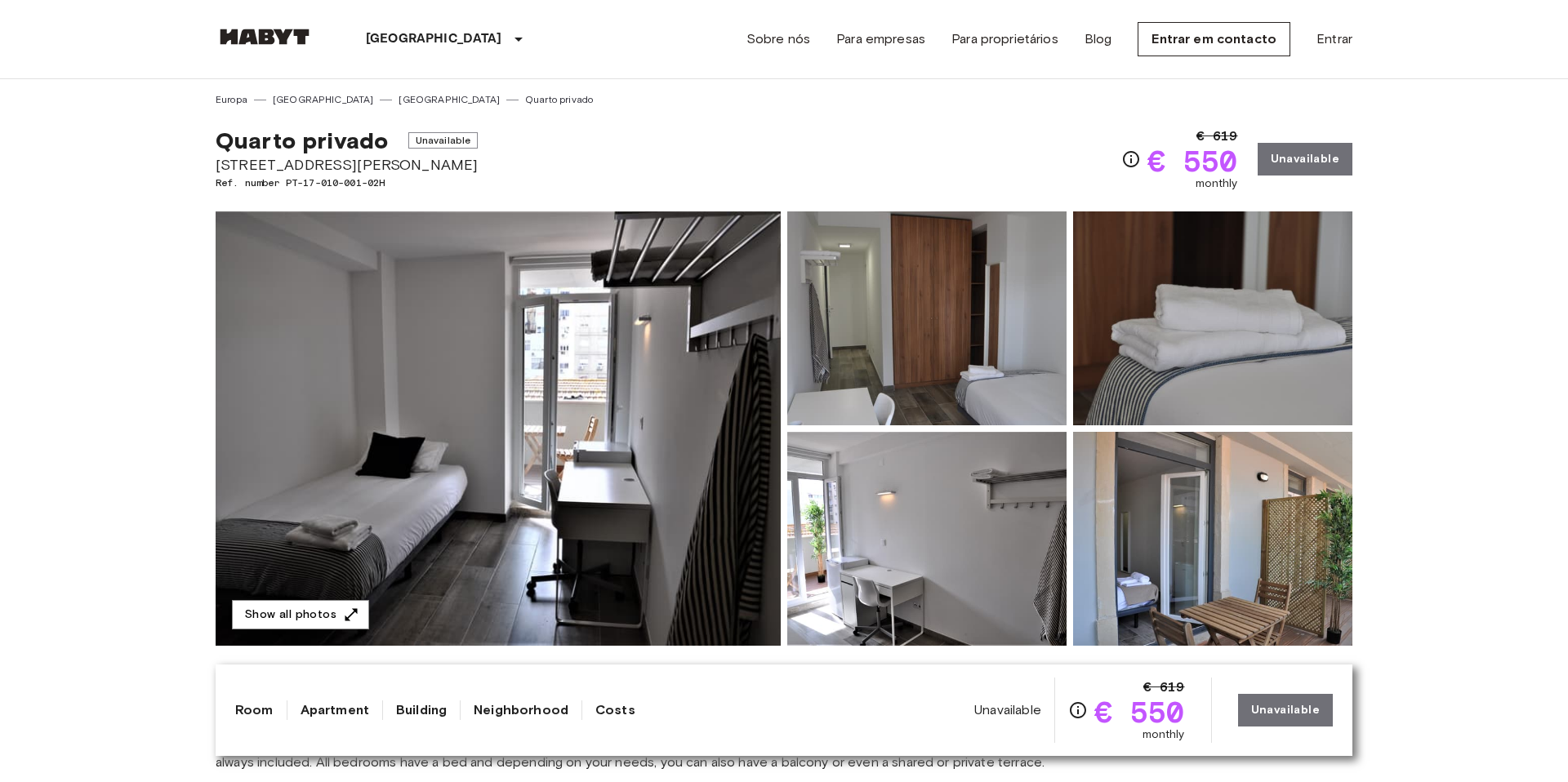
click at [1278, 160] on div "€ 619 € 550 monthly Unavailable" at bounding box center [1236, 159] width 231 height 65
click at [492, 300] on img at bounding box center [498, 428] width 565 height 434
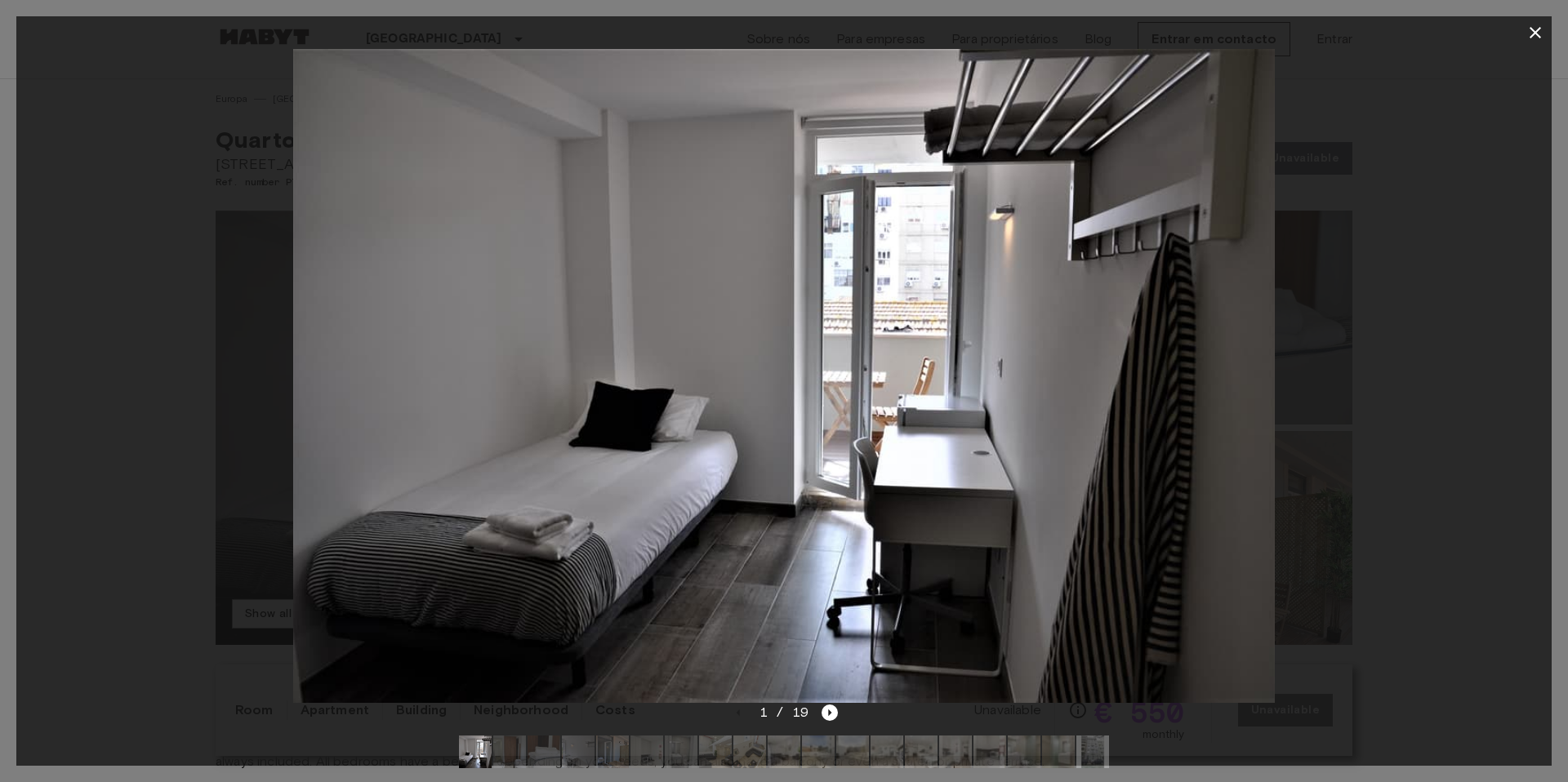
scroll to position [12, 0]
click at [1406, 336] on div at bounding box center [783, 376] width 1535 height 653
click at [836, 716] on icon "Next image" at bounding box center [829, 712] width 16 height 16
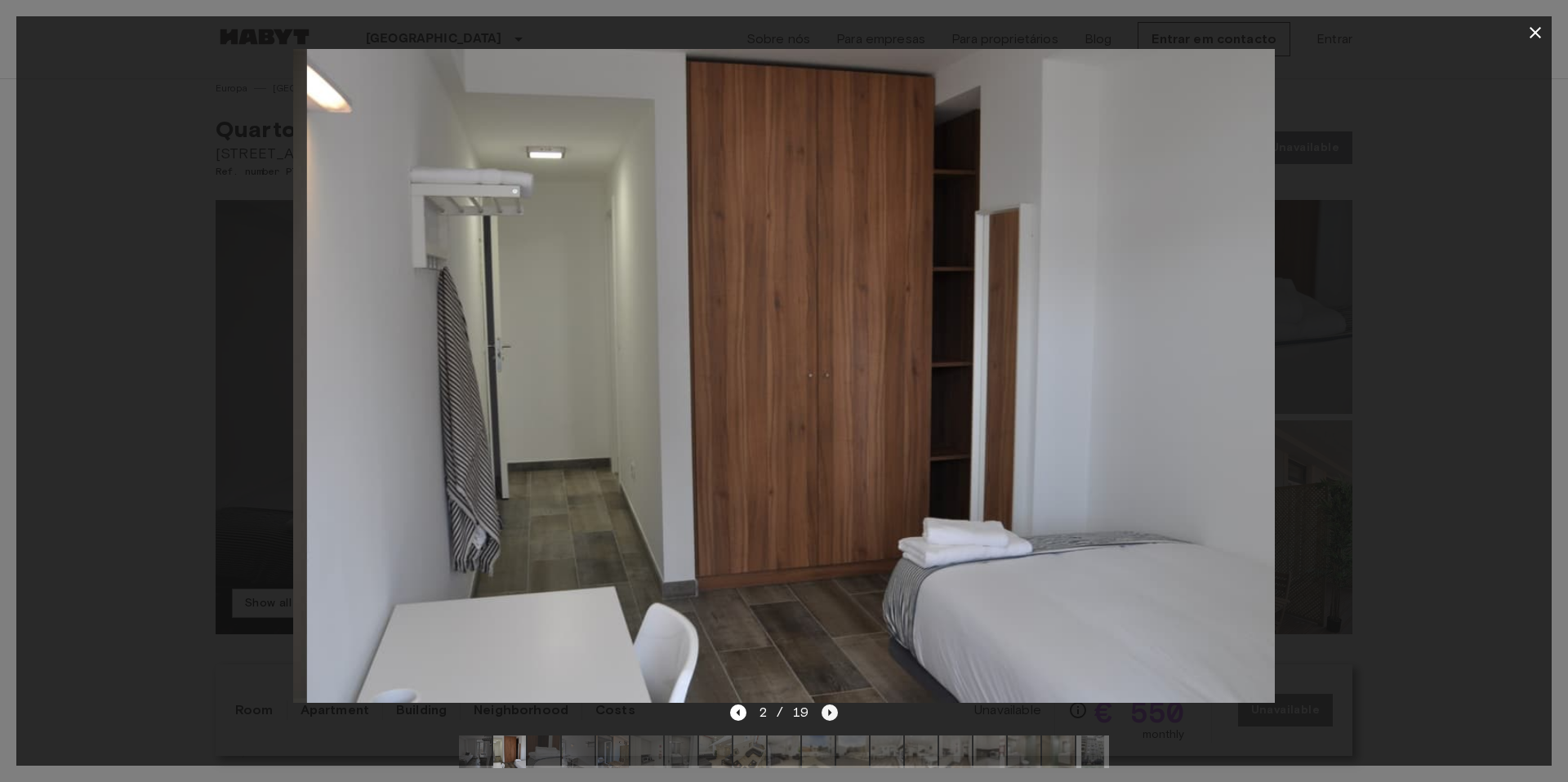
click at [830, 716] on icon "Next image" at bounding box center [829, 712] width 16 height 16
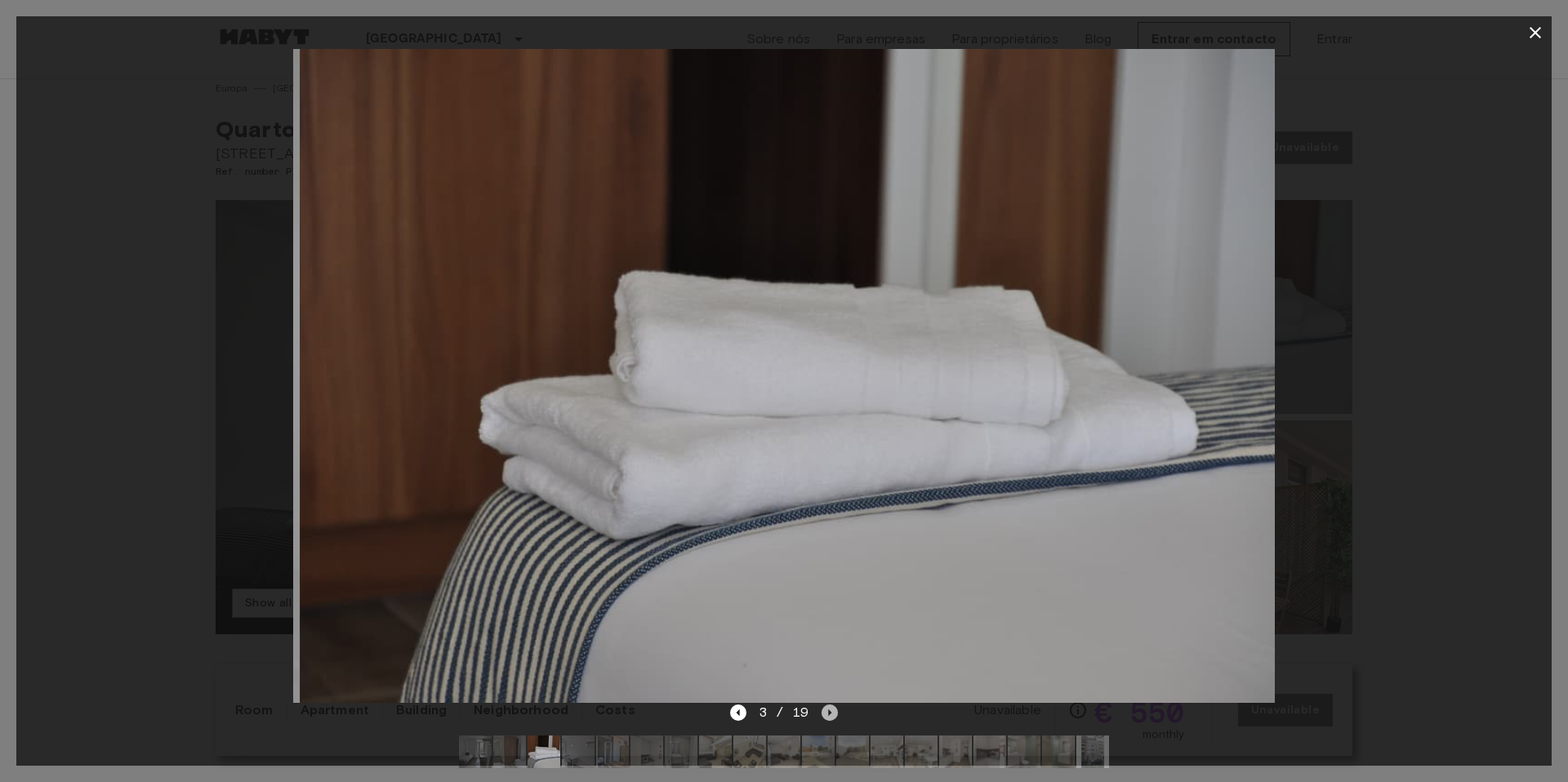
click at [830, 716] on icon "Next image" at bounding box center [829, 712] width 16 height 16
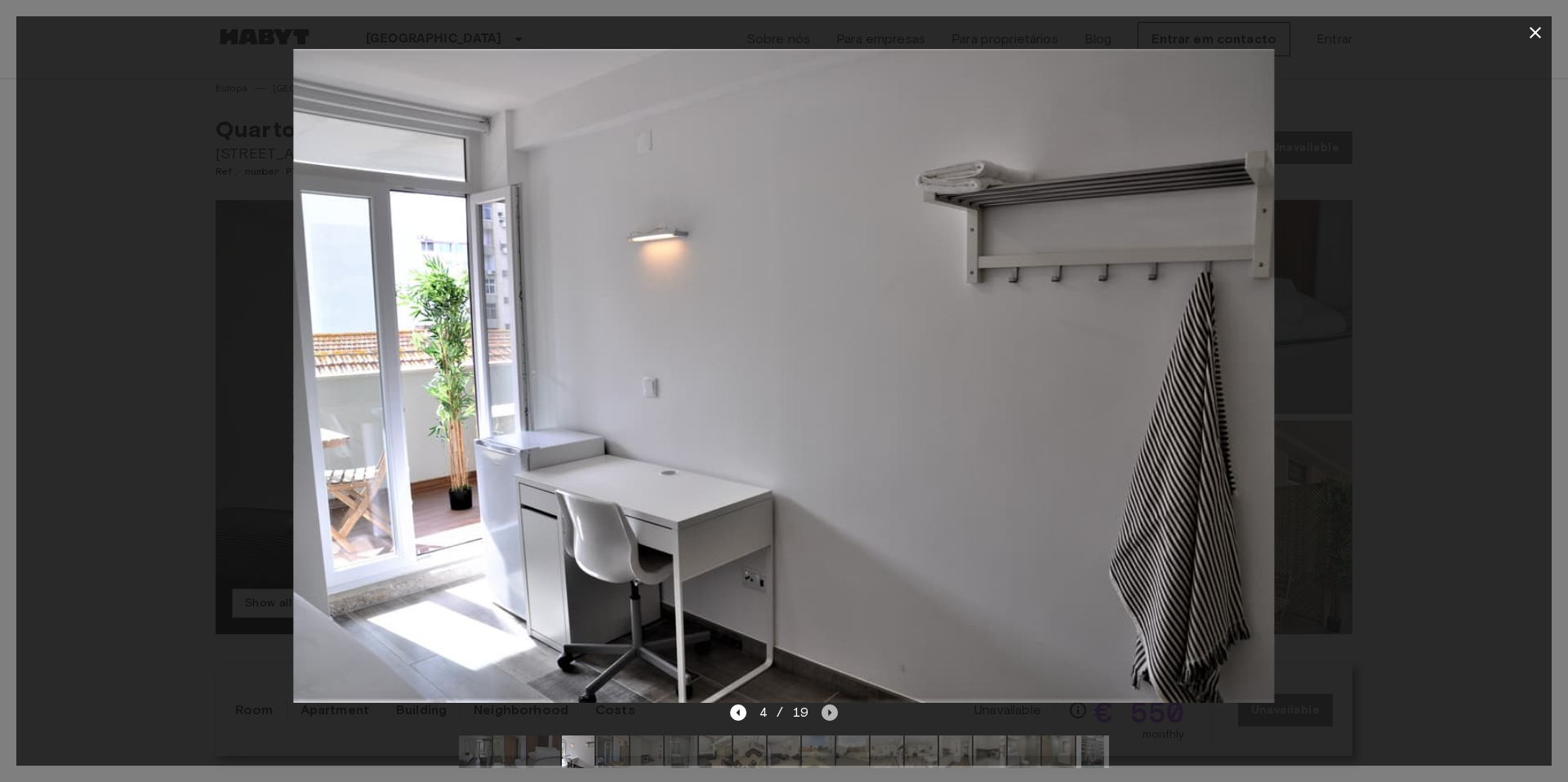
click at [830, 716] on icon "Next image" at bounding box center [829, 712] width 16 height 16
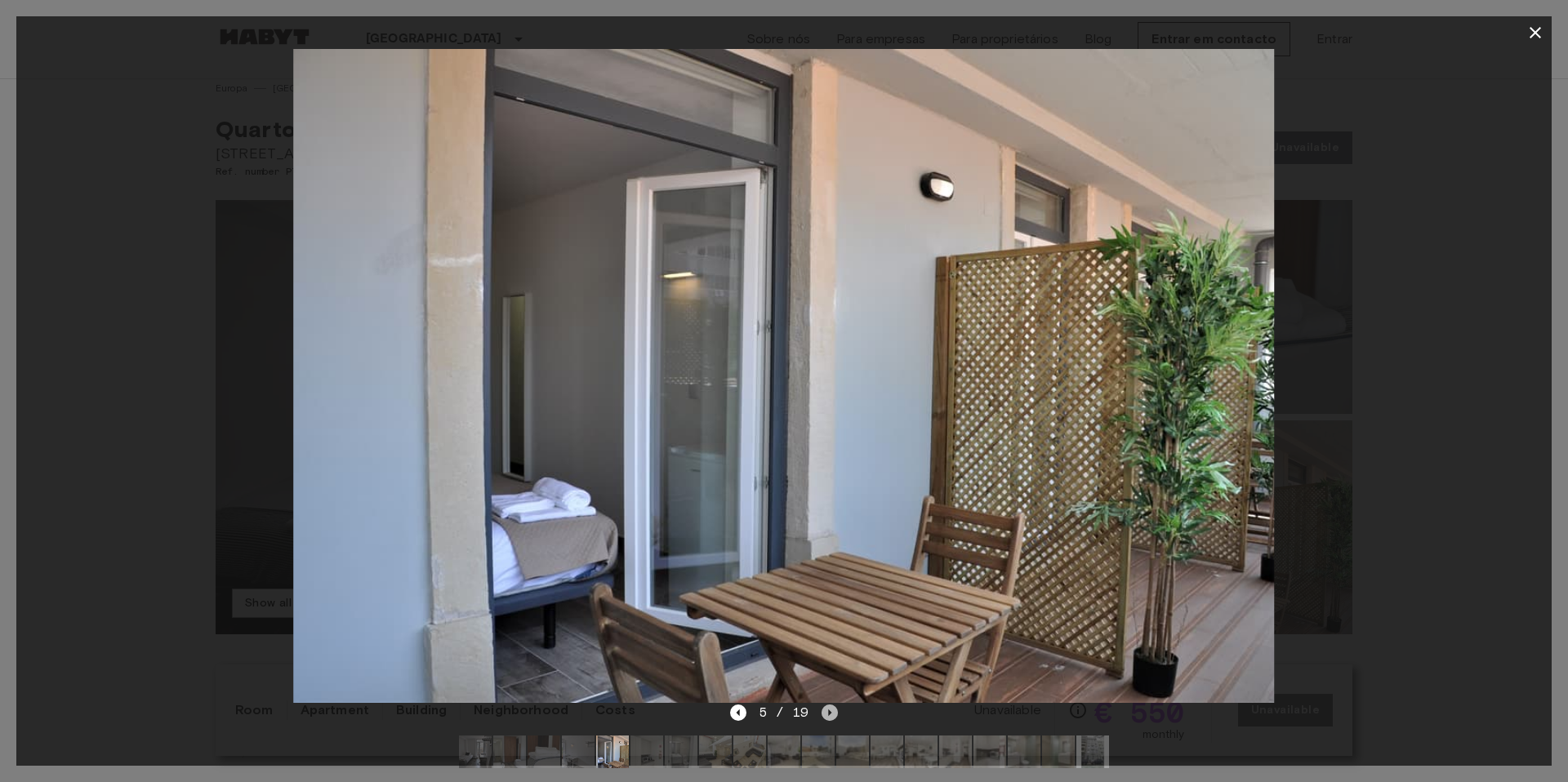
click at [830, 716] on icon "Next image" at bounding box center [829, 712] width 16 height 16
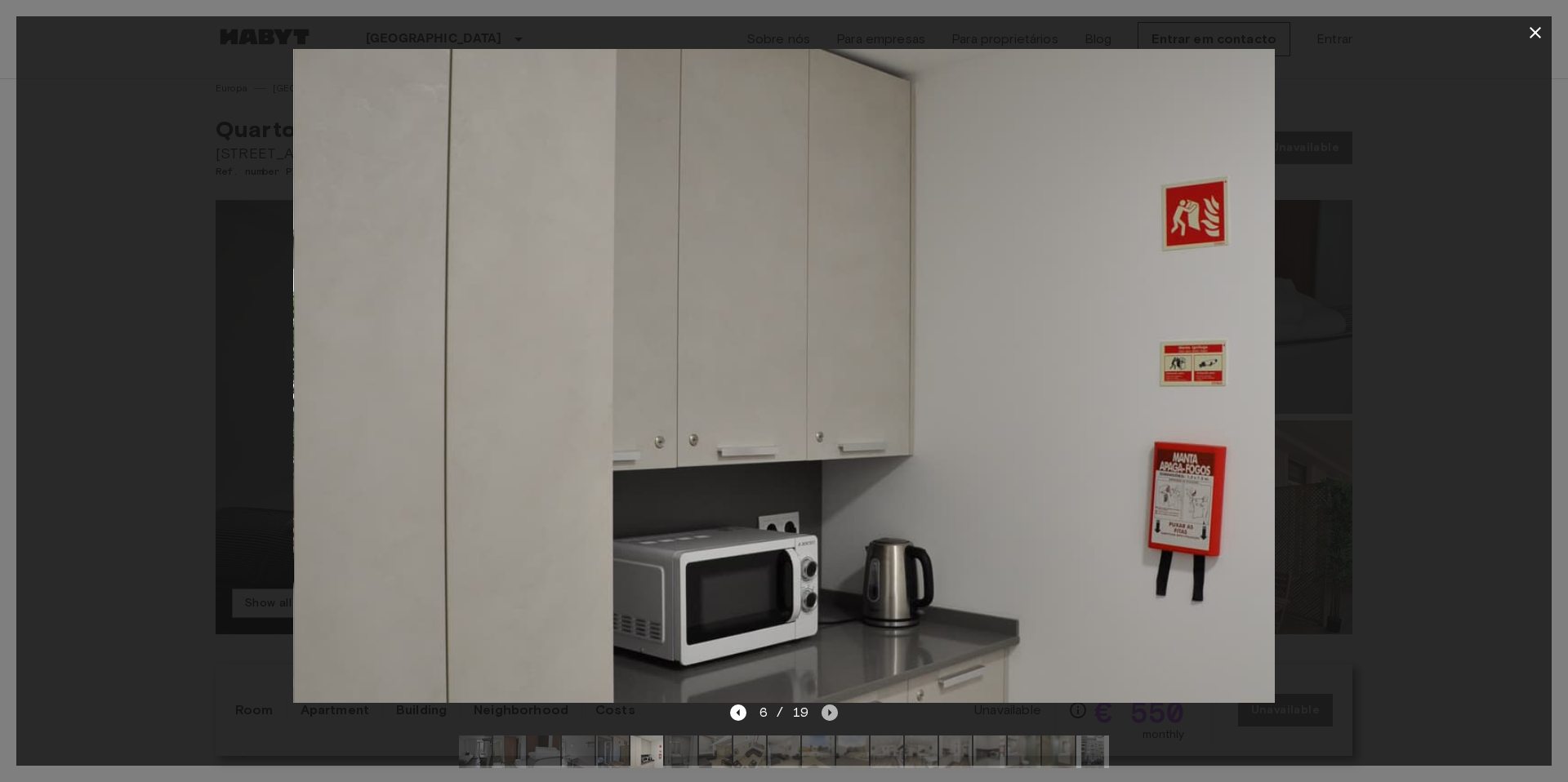
click at [830, 716] on icon "Next image" at bounding box center [829, 712] width 16 height 16
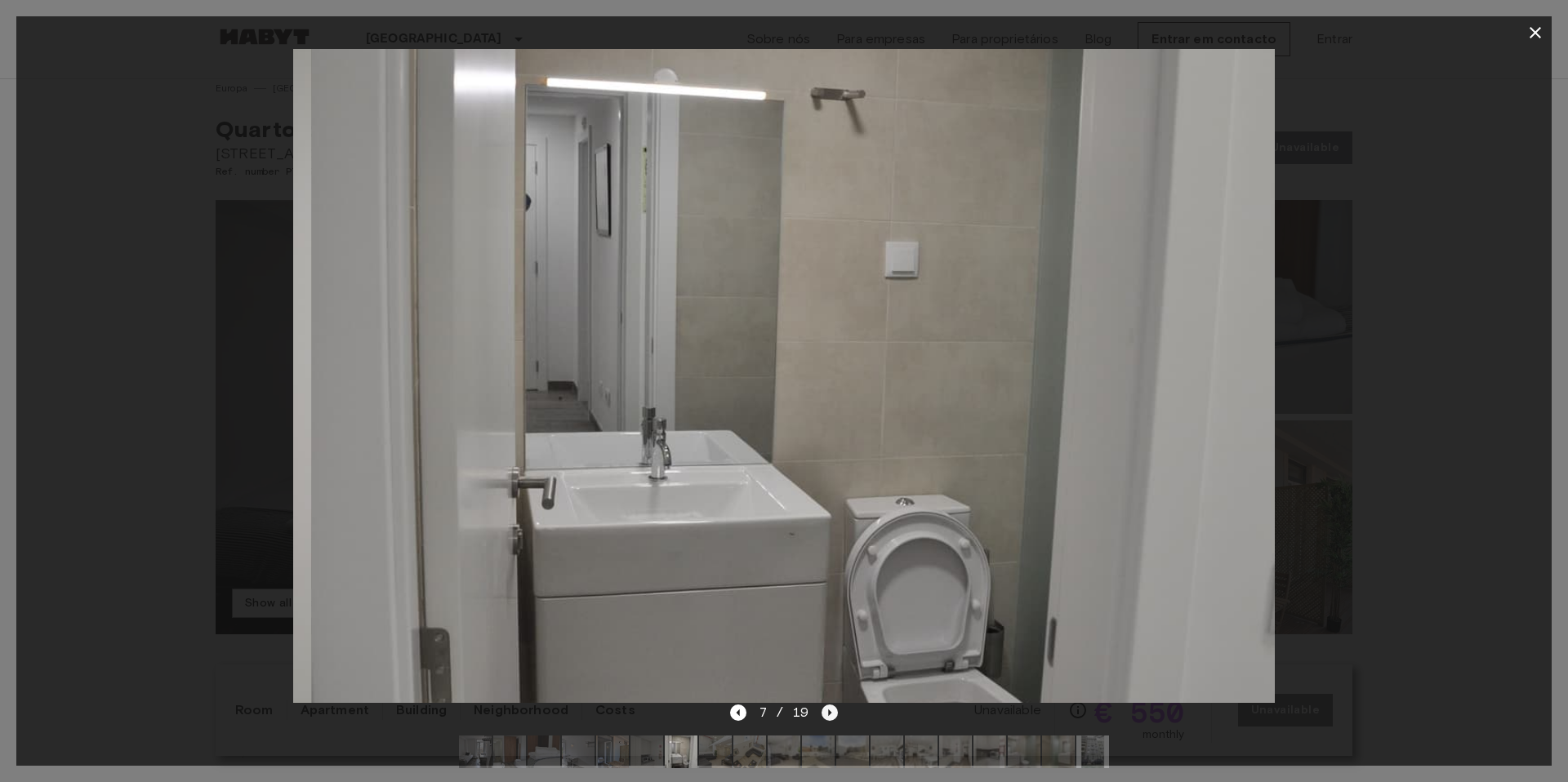
click at [830, 716] on icon "Next image" at bounding box center [829, 712] width 16 height 16
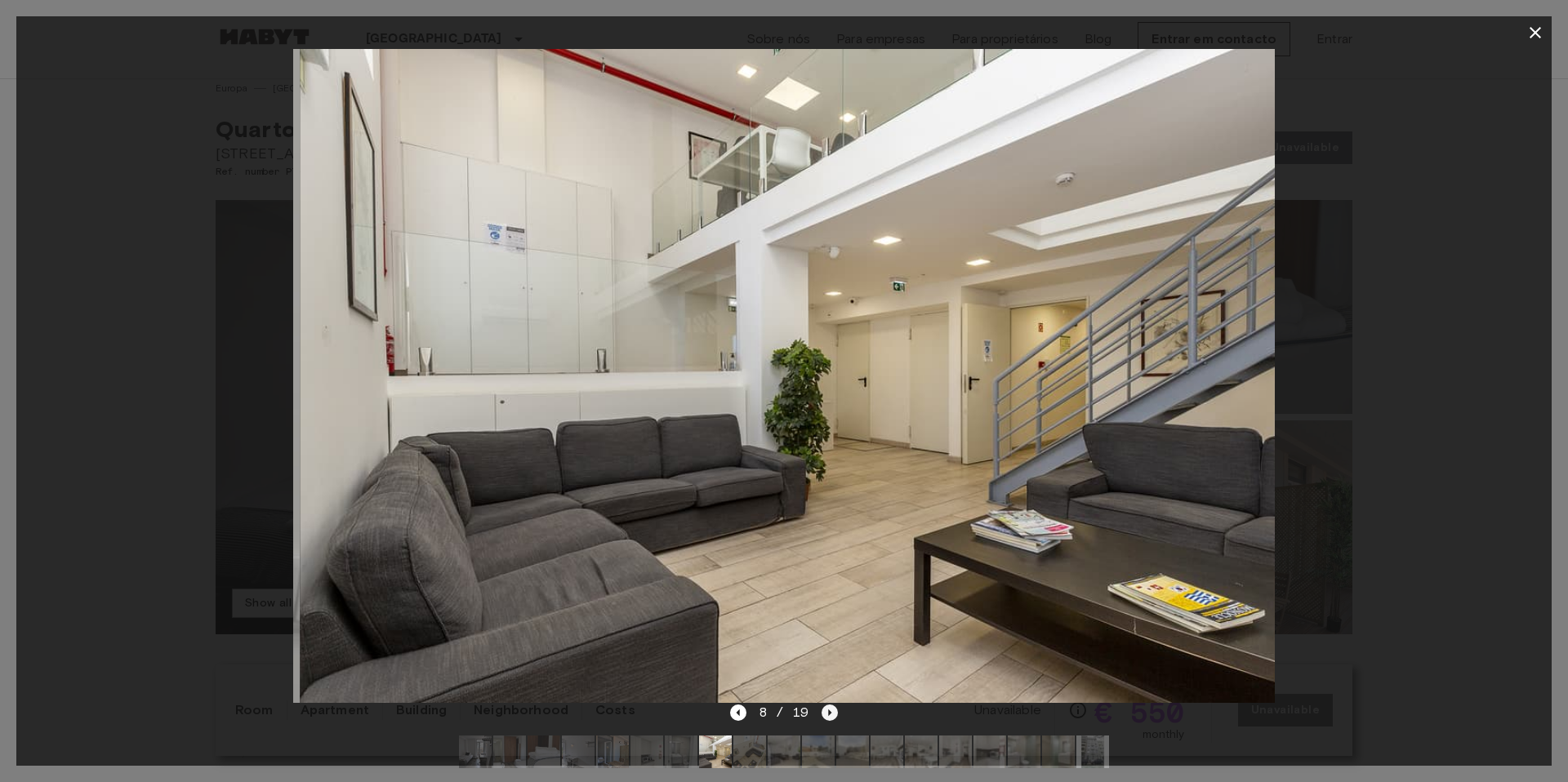
click at [830, 716] on icon "Next image" at bounding box center [829, 712] width 16 height 16
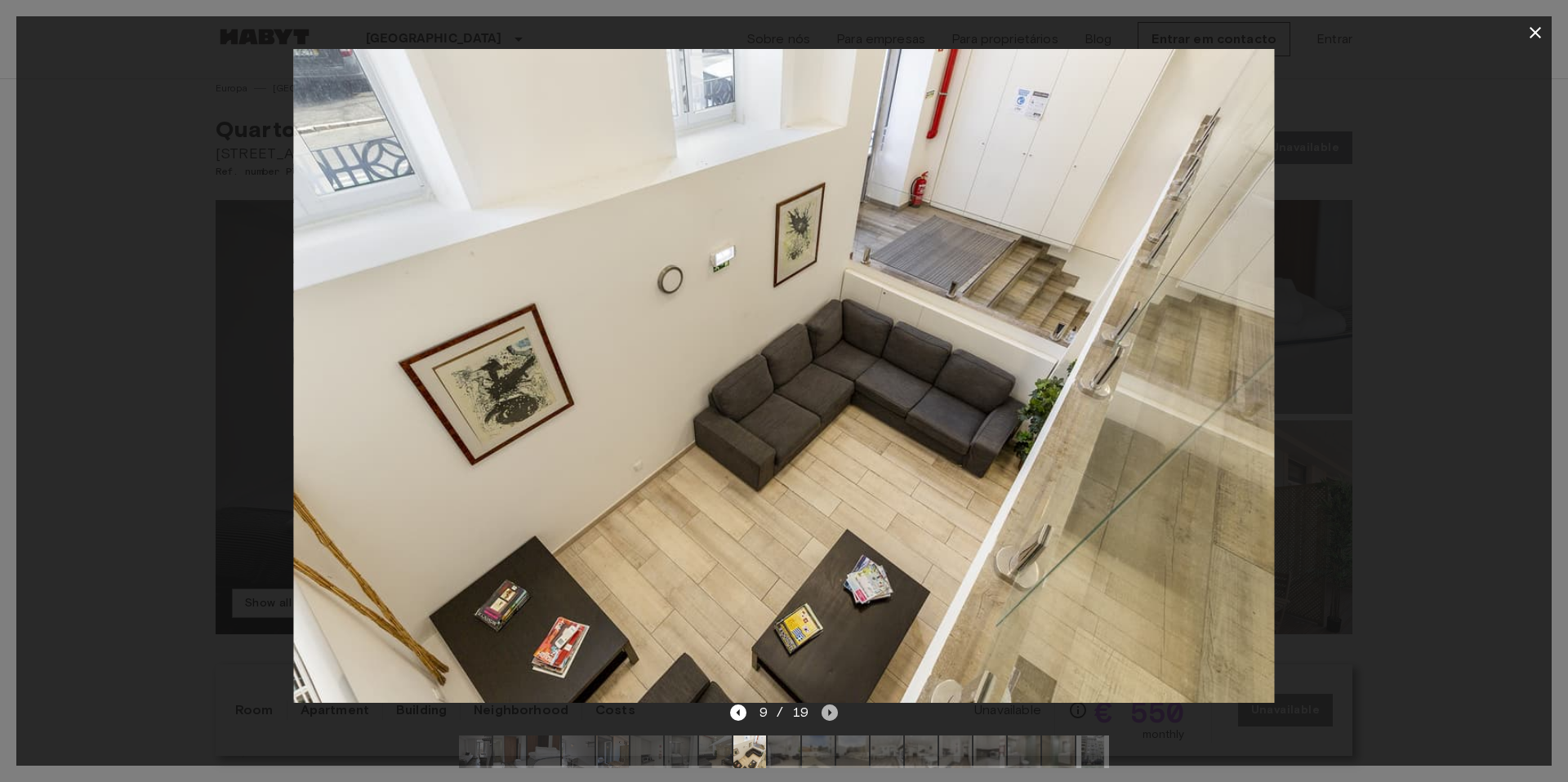
click at [830, 716] on icon "Next image" at bounding box center [829, 712] width 16 height 16
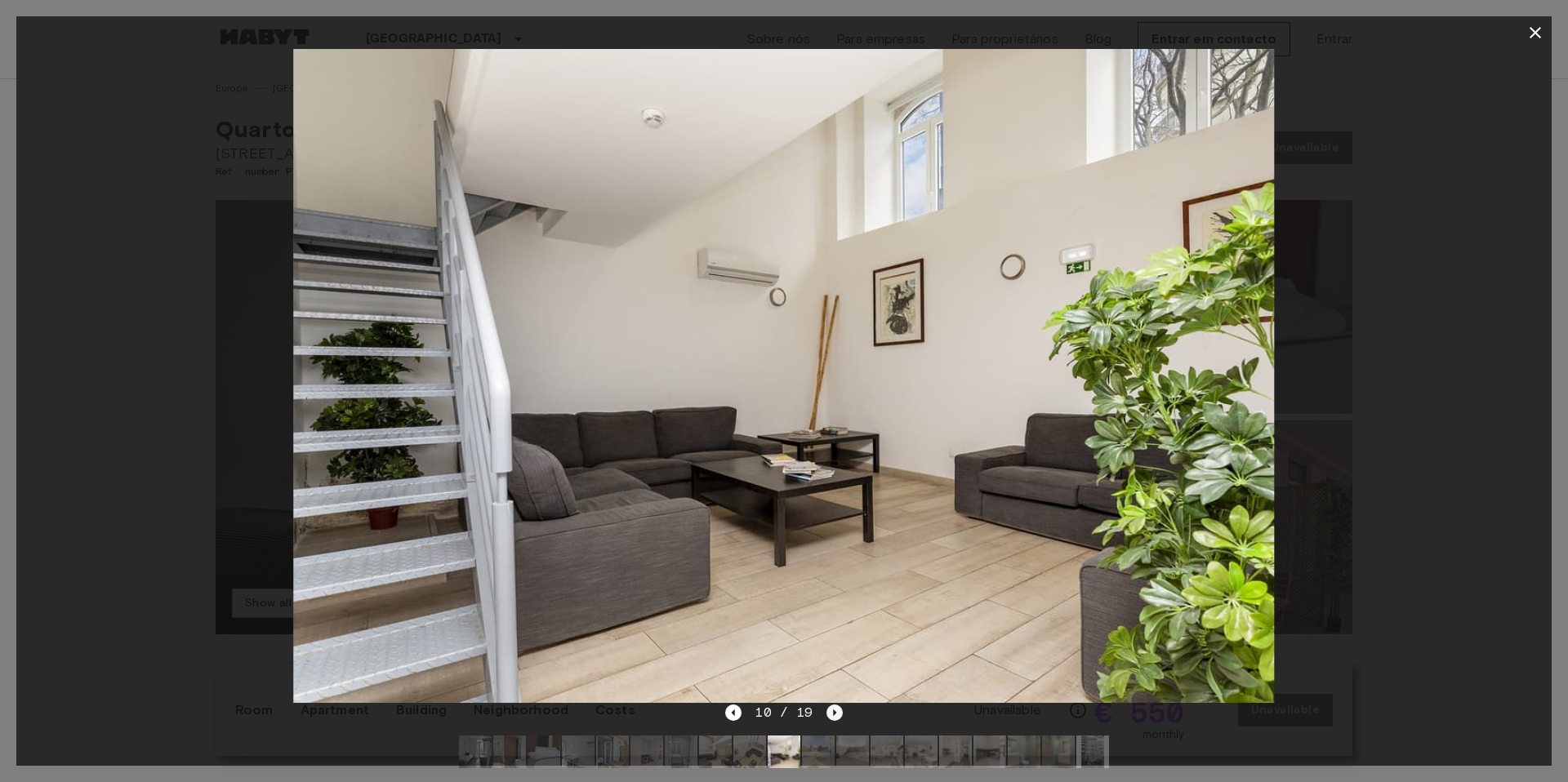
click at [830, 716] on icon "Next image" at bounding box center [835, 712] width 16 height 16
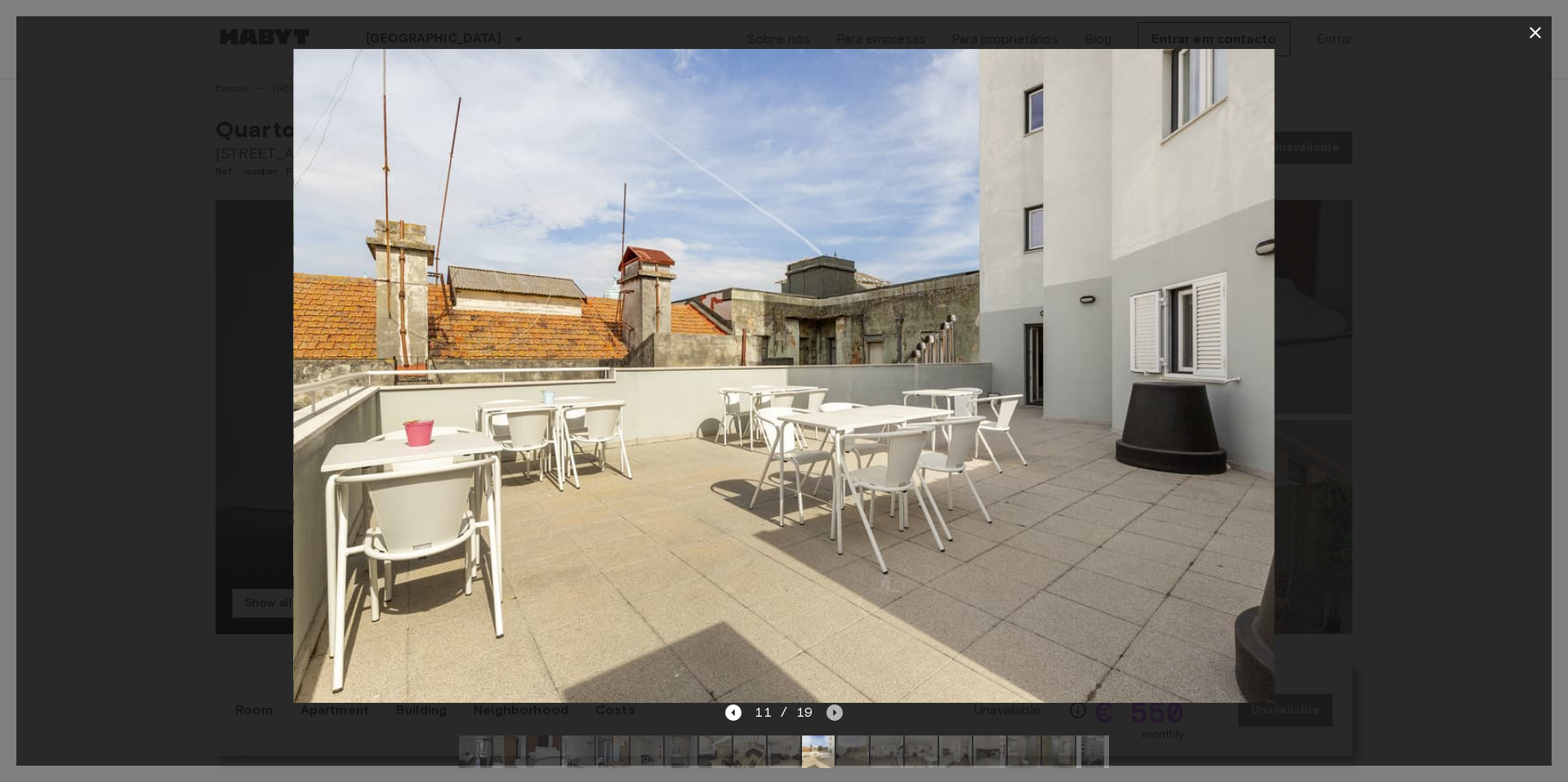
click at [830, 716] on icon "Next image" at bounding box center [835, 712] width 16 height 16
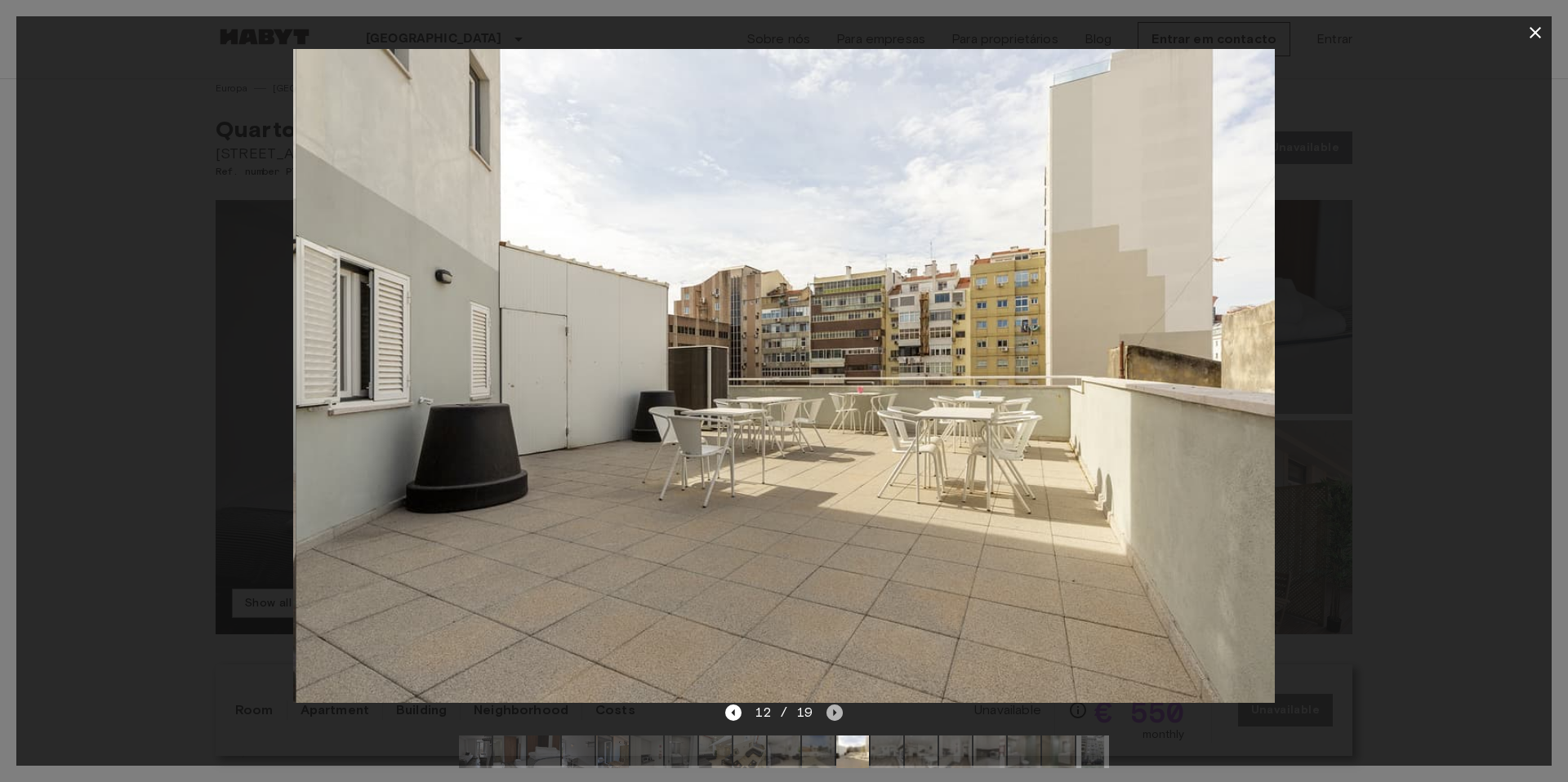
click at [830, 716] on icon "Next image" at bounding box center [835, 712] width 16 height 16
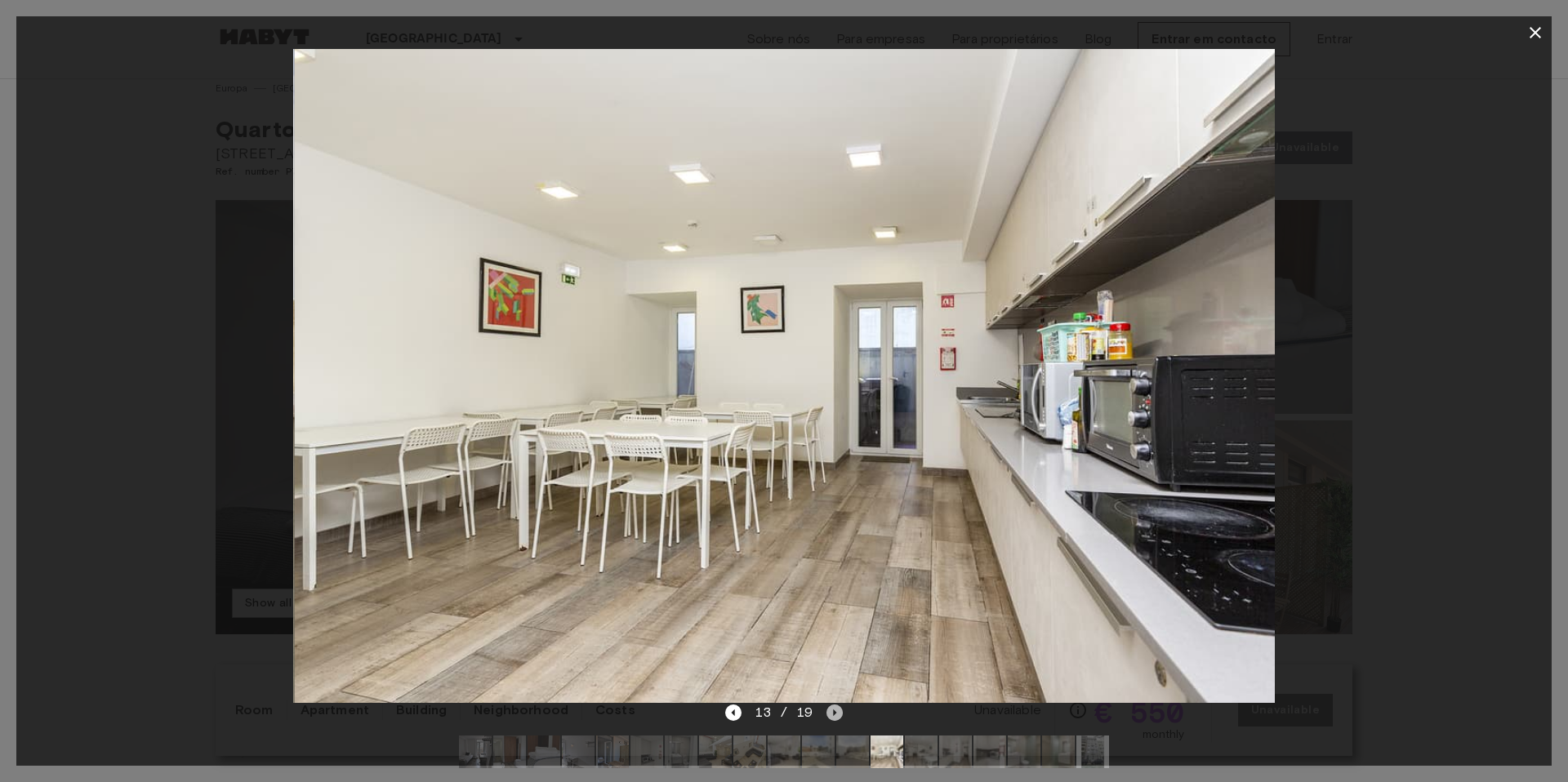
click at [830, 716] on icon "Next image" at bounding box center [835, 712] width 16 height 16
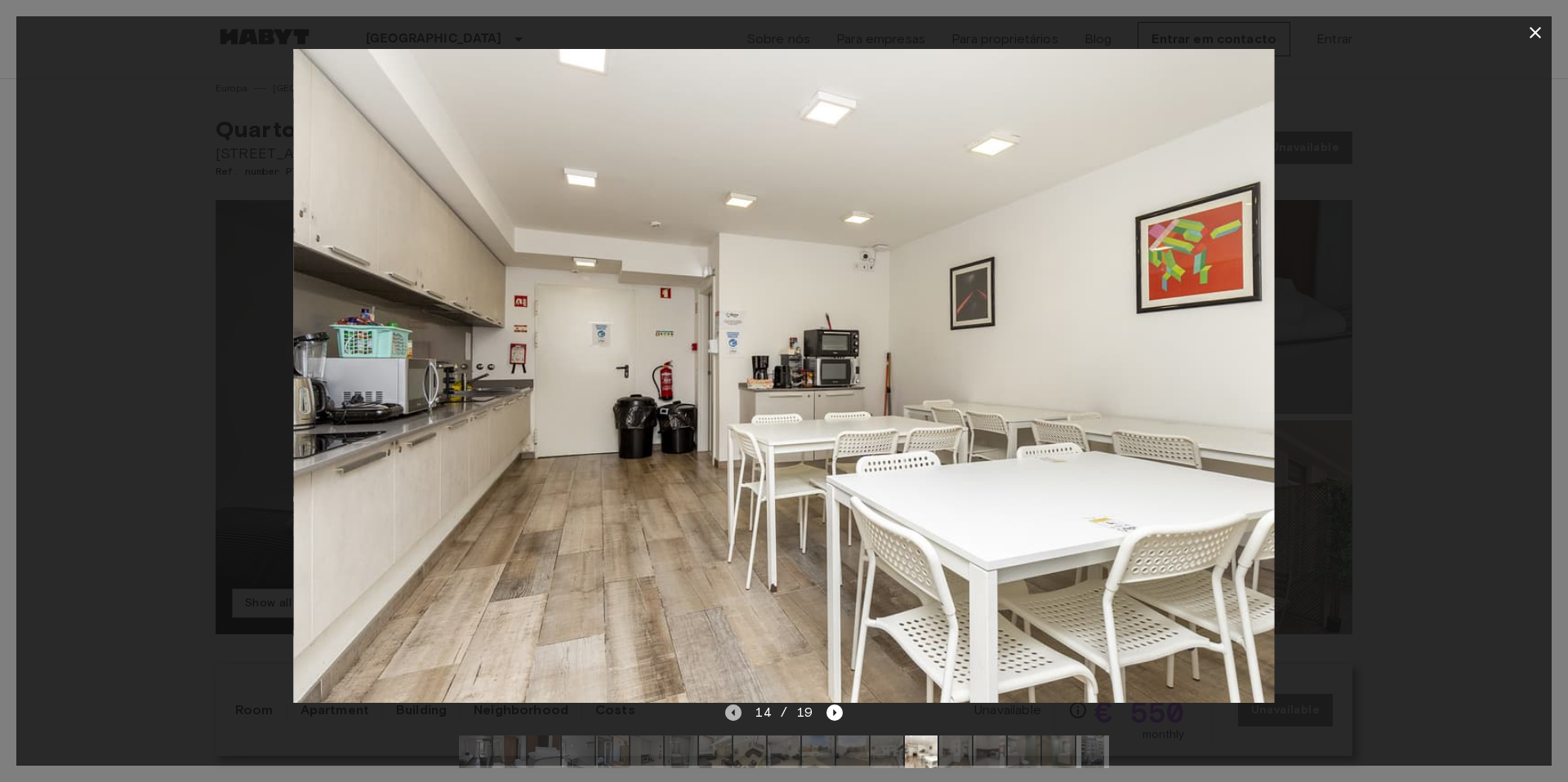
click at [733, 711] on icon "Previous image" at bounding box center [733, 712] width 4 height 6
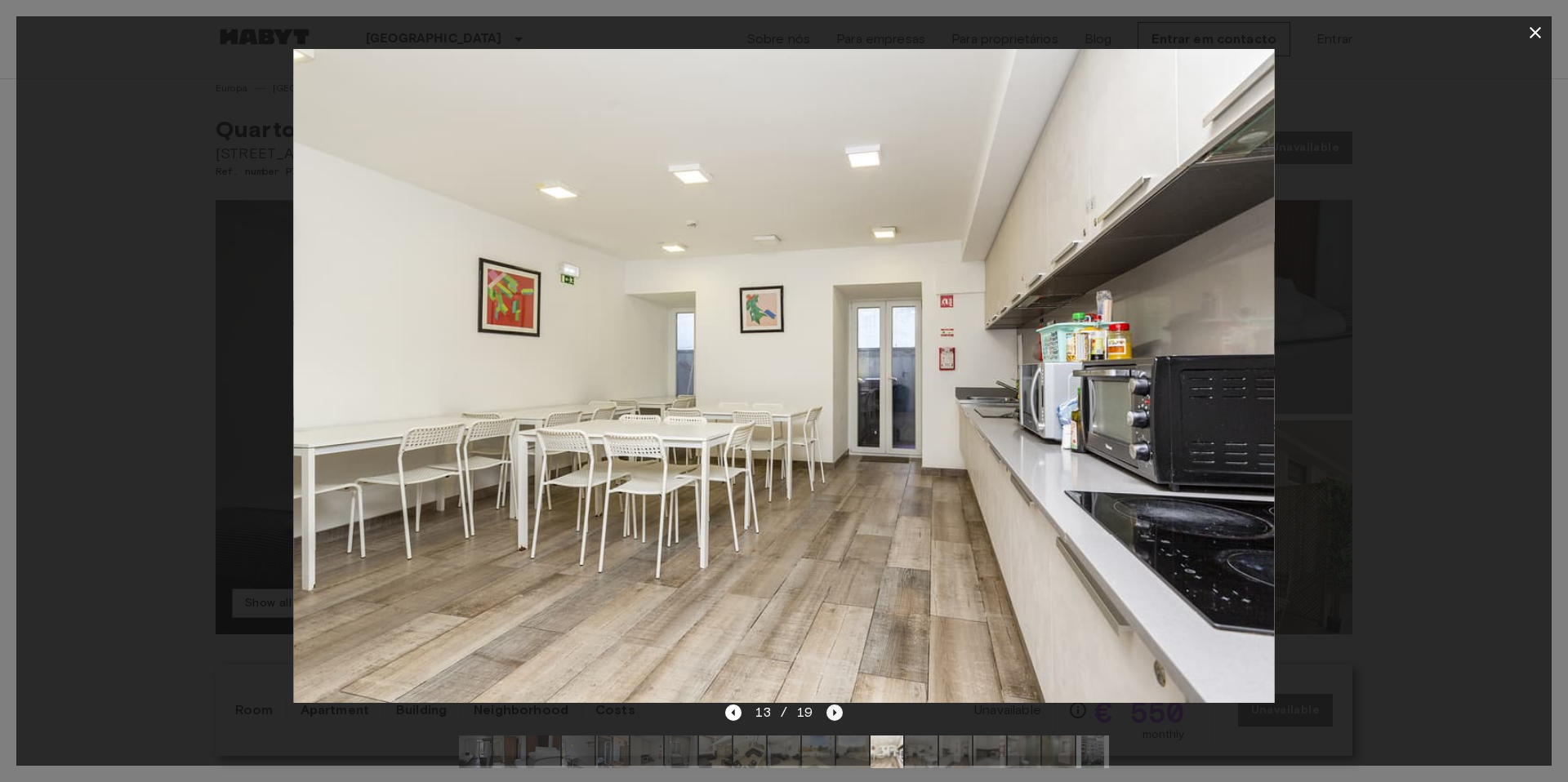
click at [829, 720] on icon "Next image" at bounding box center [835, 712] width 16 height 16
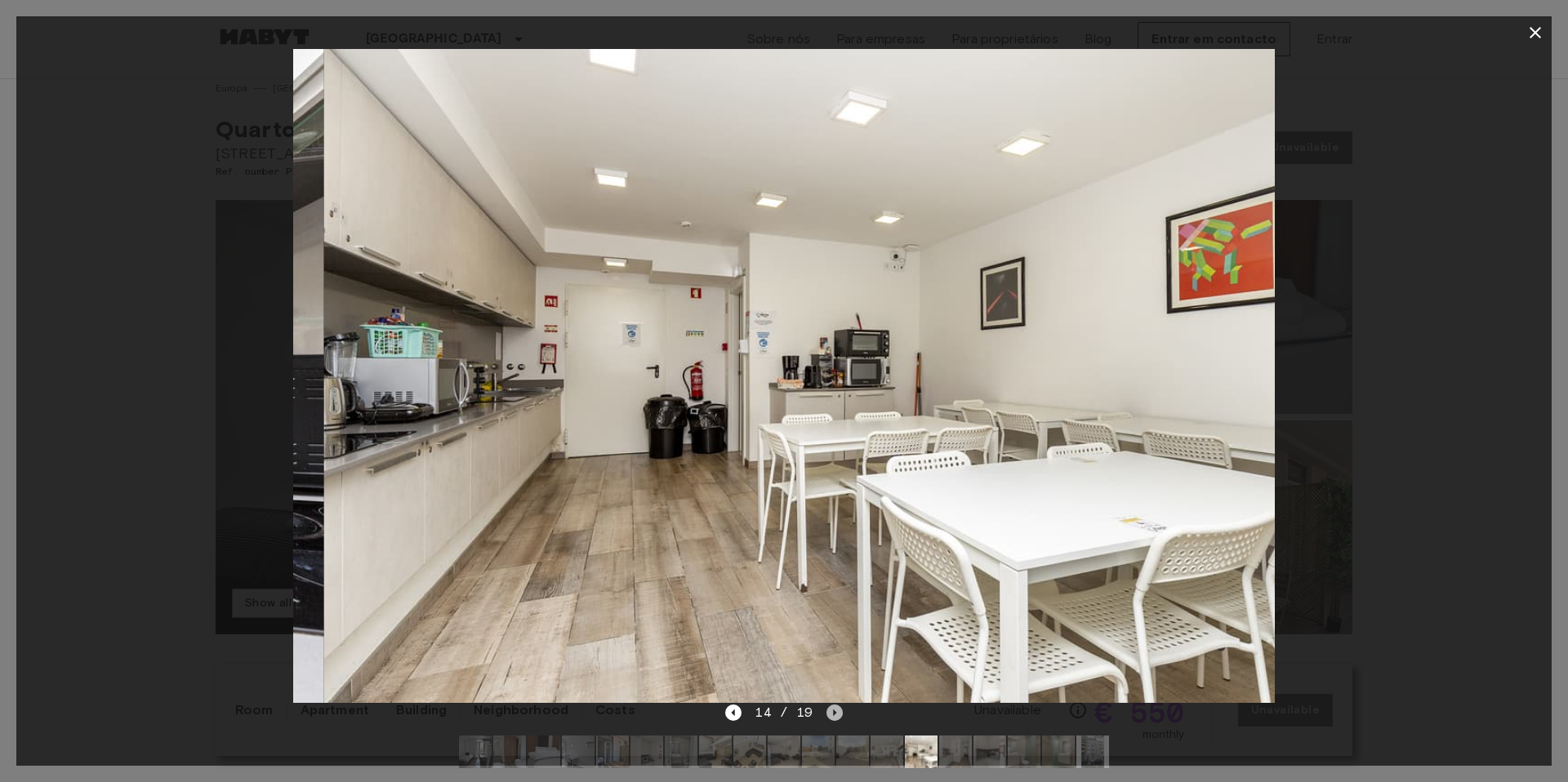
click at [829, 720] on icon "Next image" at bounding box center [835, 712] width 16 height 16
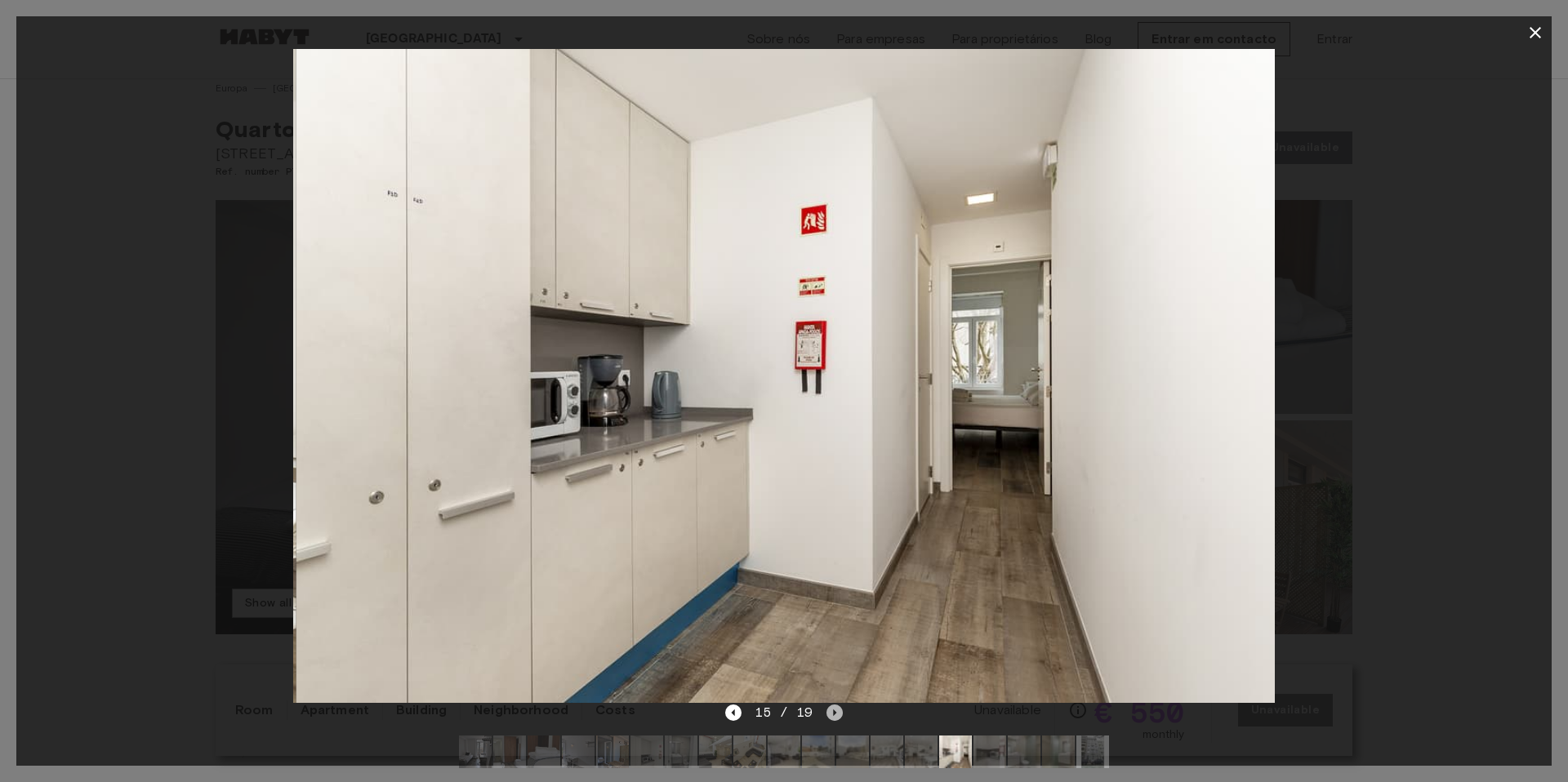
click at [829, 720] on icon "Next image" at bounding box center [835, 712] width 16 height 16
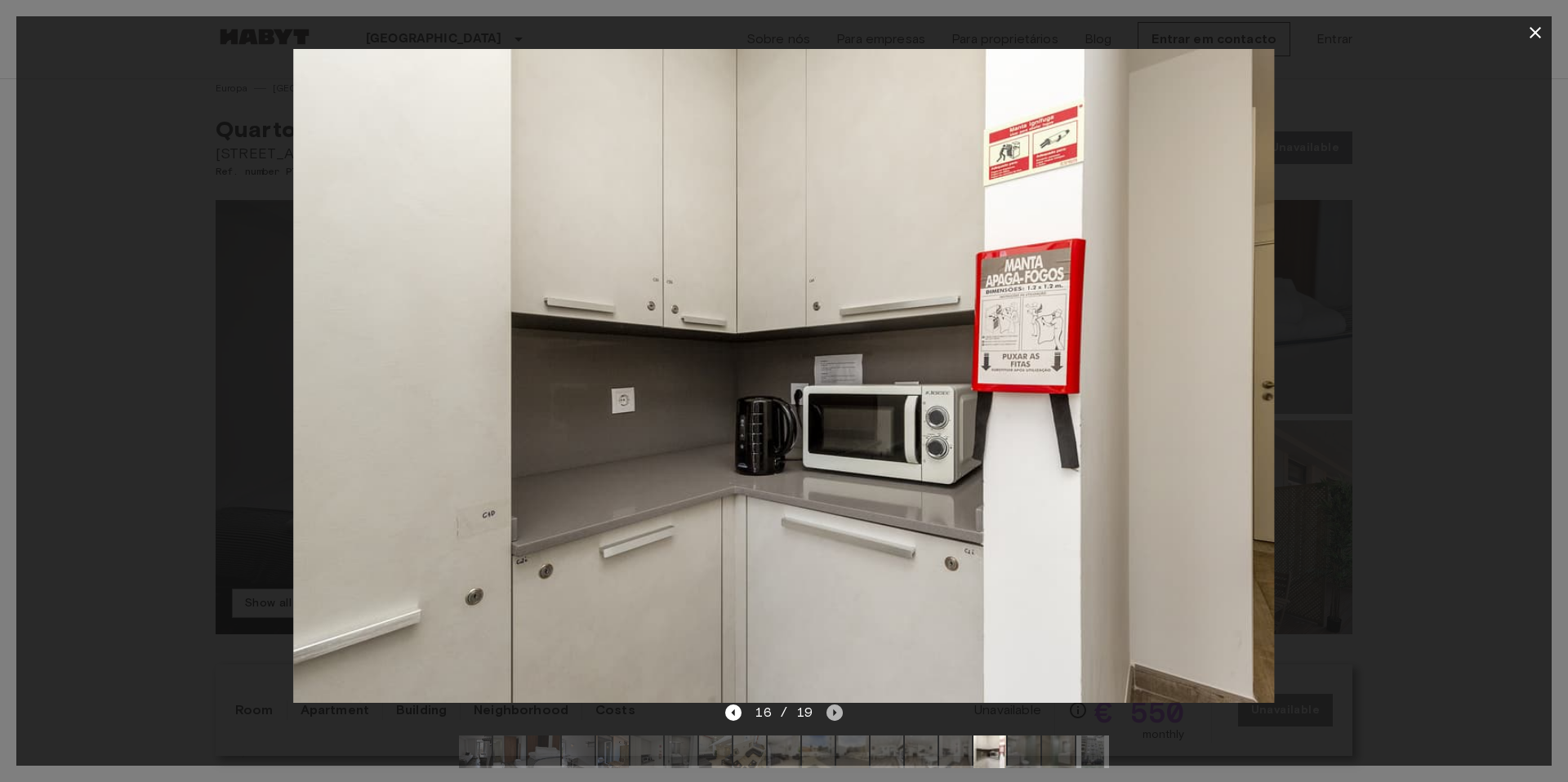
click at [829, 720] on icon "Next image" at bounding box center [835, 712] width 16 height 16
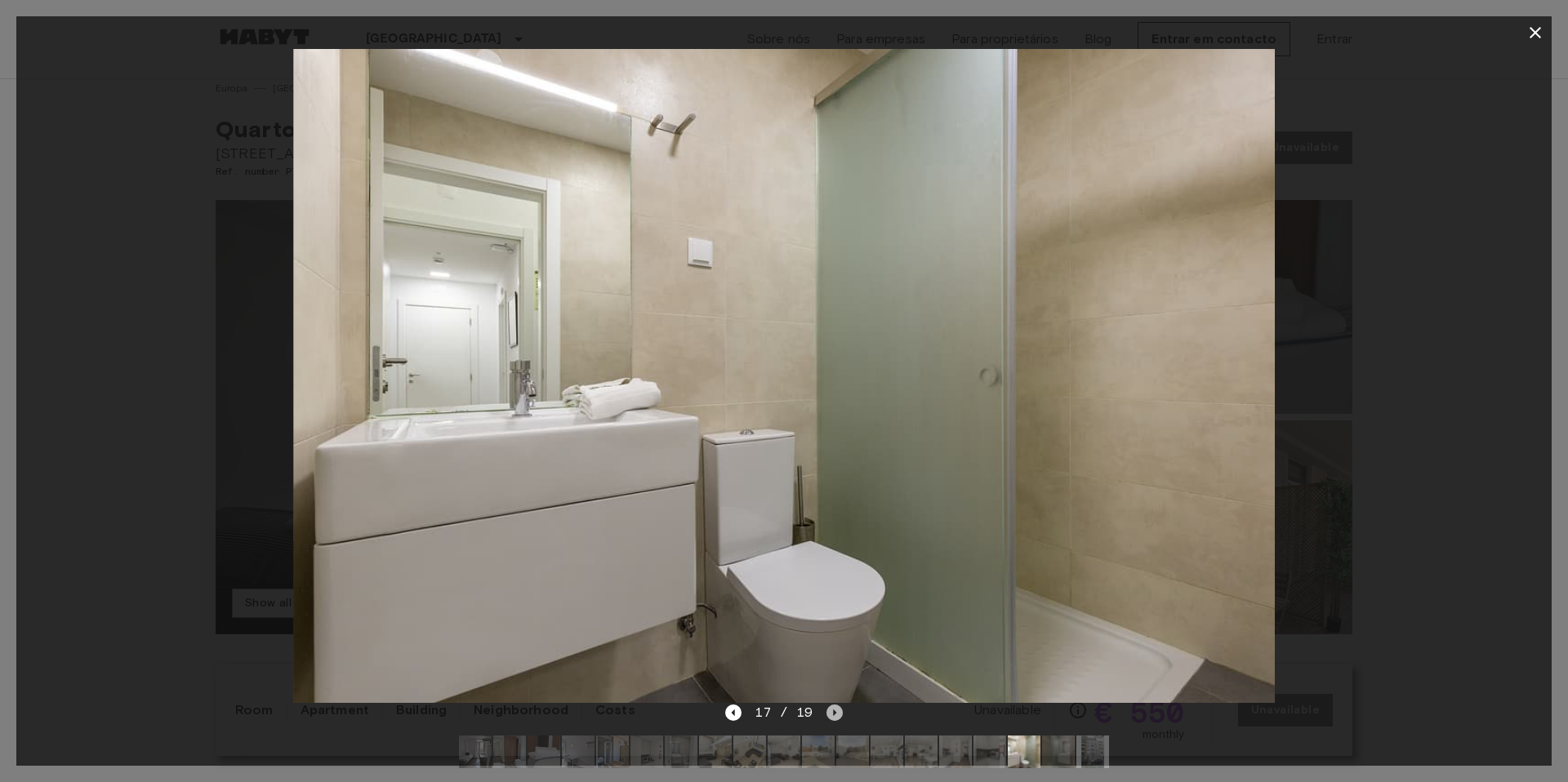
click at [829, 720] on icon "Next image" at bounding box center [835, 712] width 16 height 16
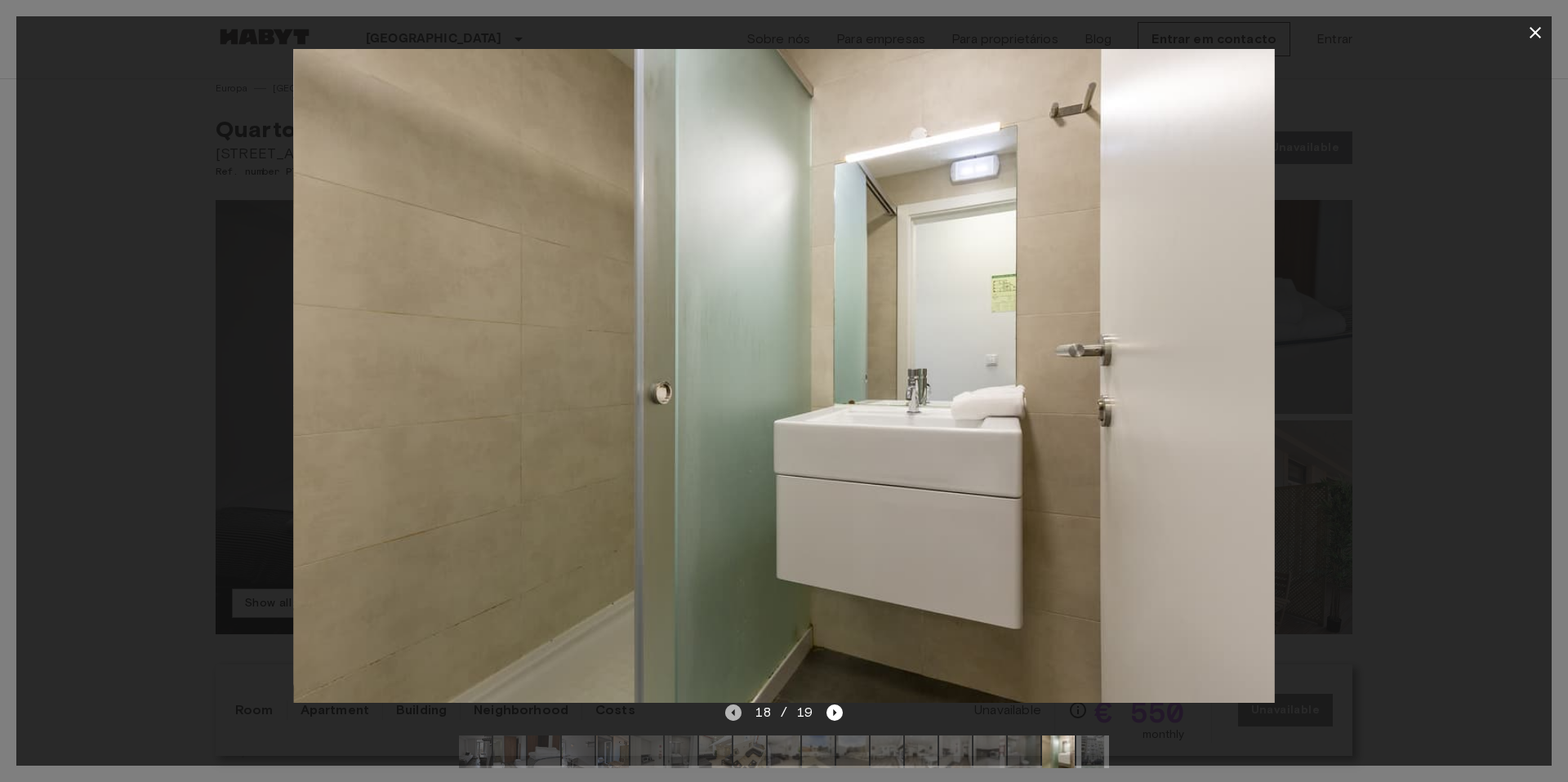
click at [741, 719] on icon "Previous image" at bounding box center [733, 712] width 16 height 16
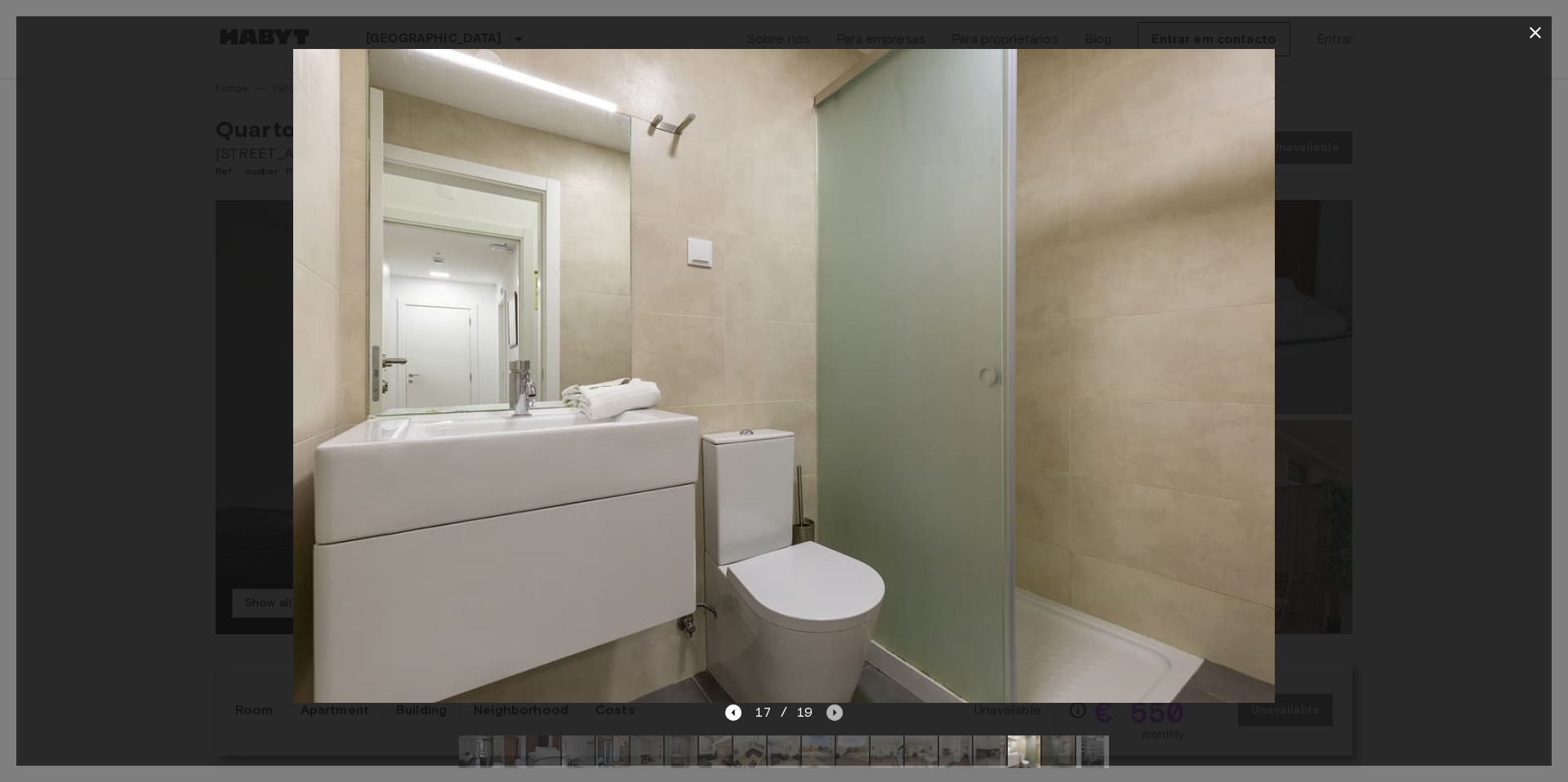
click at [837, 713] on icon "Next image" at bounding box center [835, 712] width 16 height 16
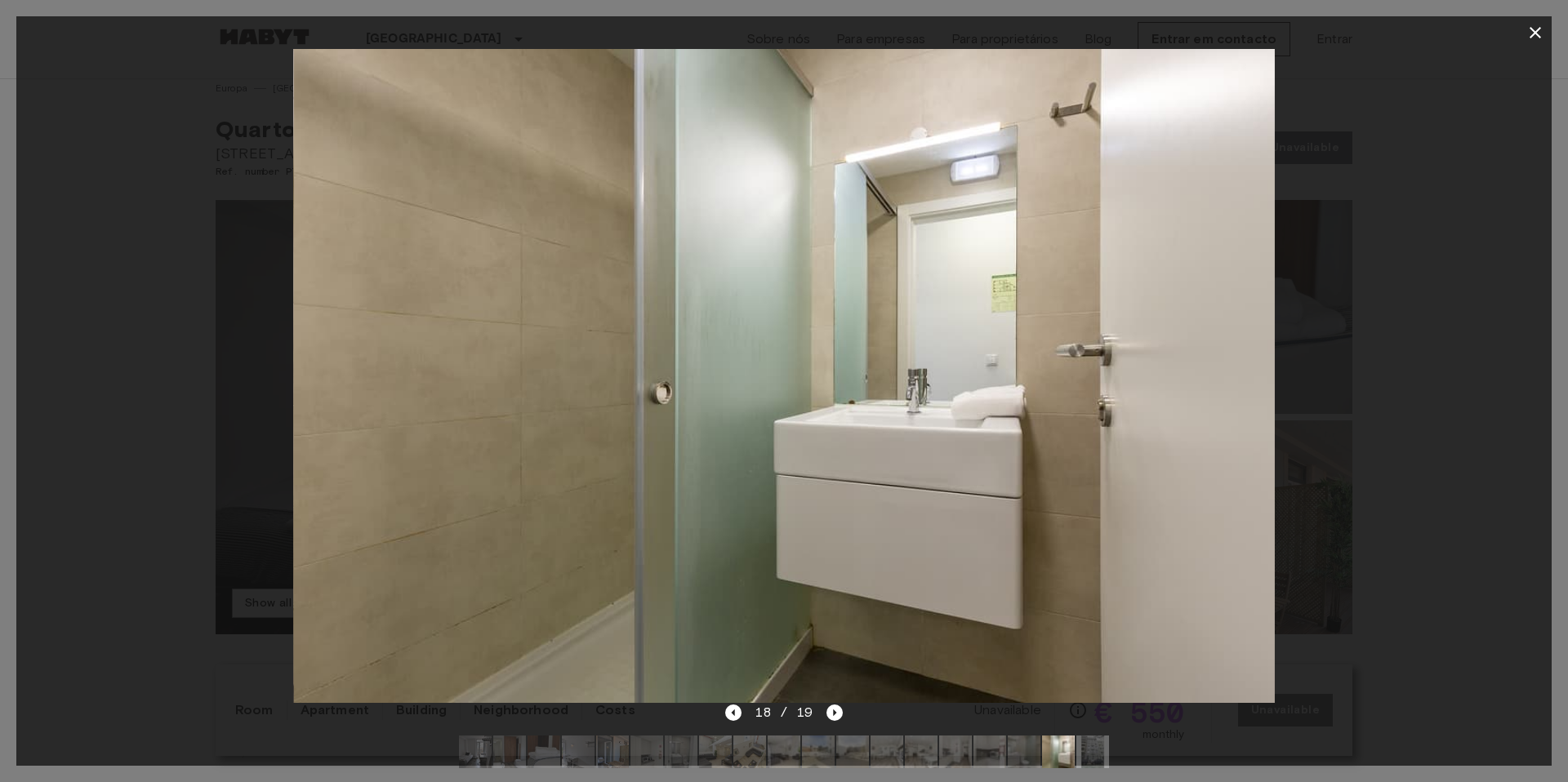
click at [1306, 610] on div at bounding box center [783, 376] width 1535 height 653
click at [1537, 40] on icon "button" at bounding box center [1535, 33] width 20 height 20
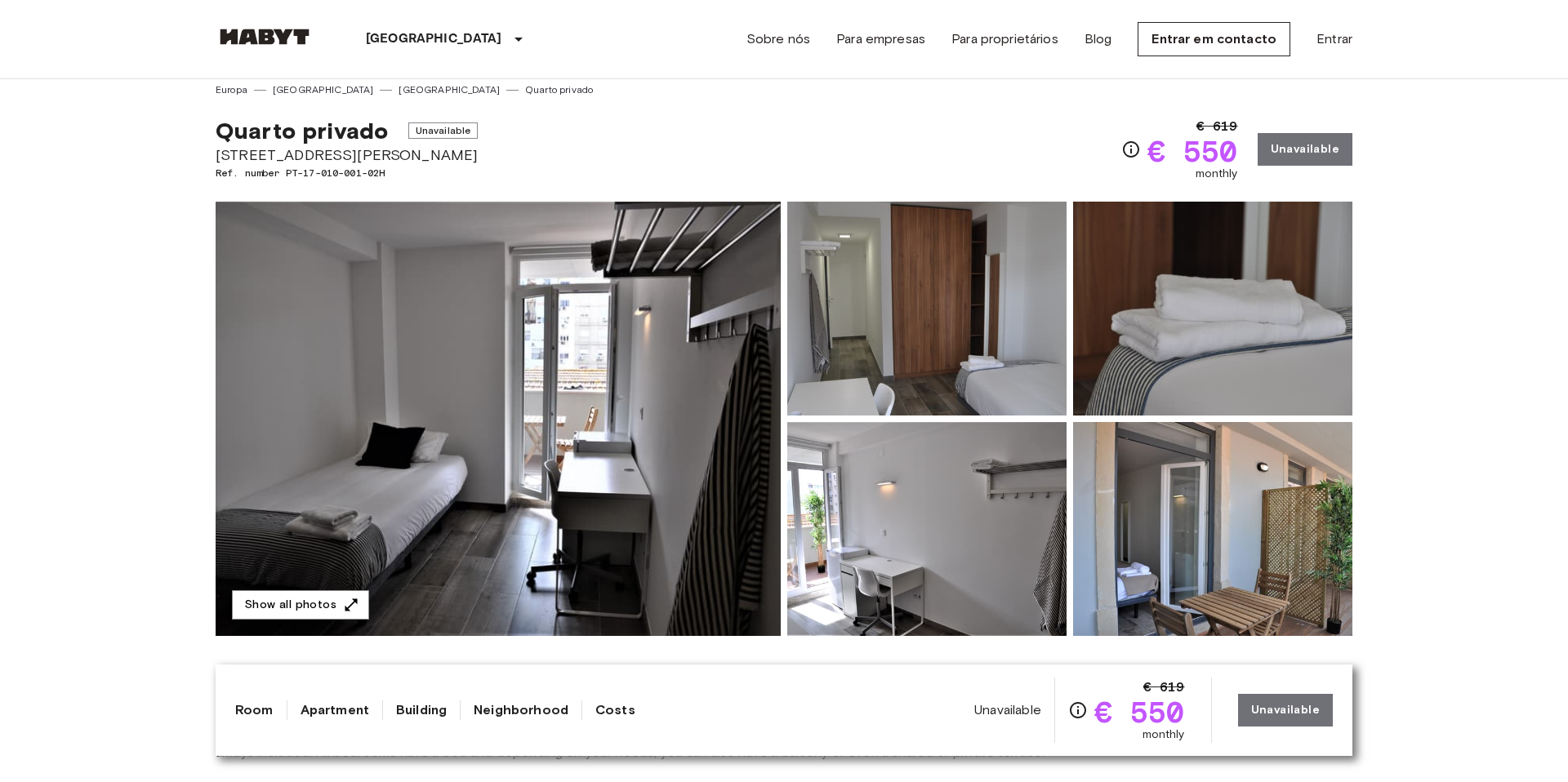
scroll to position [0, 0]
